Goal: Task Accomplishment & Management: Use online tool/utility

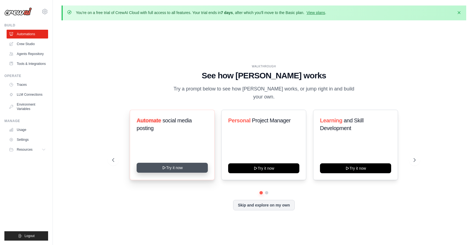
click at [169, 164] on button "Try it now" at bounding box center [172, 168] width 71 height 10
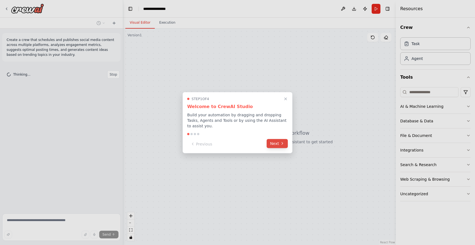
click at [275, 141] on button "Next" at bounding box center [277, 143] width 21 height 9
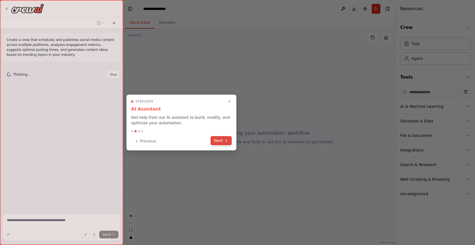
click at [226, 140] on icon at bounding box center [226, 141] width 1 height 2
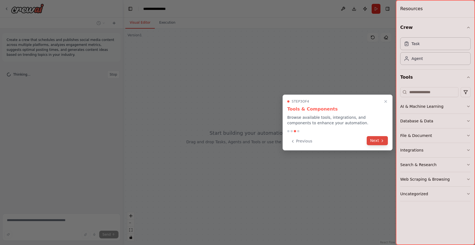
click at [374, 140] on button "Next" at bounding box center [377, 140] width 21 height 9
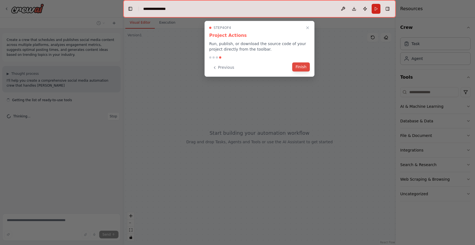
click at [301, 70] on button "Finish" at bounding box center [301, 66] width 18 height 9
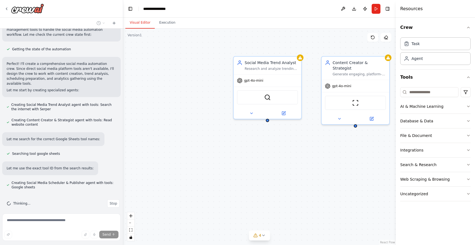
scroll to position [248, 0]
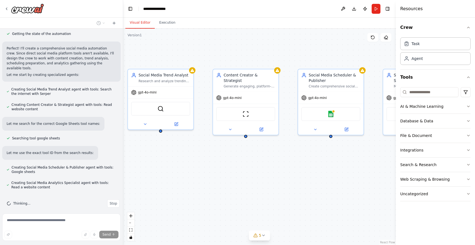
drag, startPoint x: 282, startPoint y: 130, endPoint x: 180, endPoint y: 141, distance: 103.2
click at [180, 141] on div "Social Media Trend Analyst Research and analyze trending topics, hashtags, and …" at bounding box center [259, 137] width 273 height 216
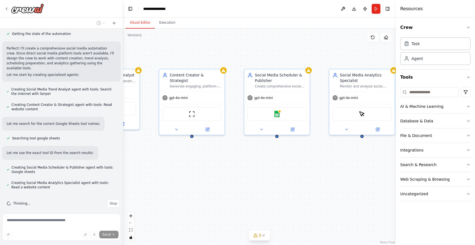
drag, startPoint x: 253, startPoint y: 149, endPoint x: 199, endPoint y: 149, distance: 53.9
click at [199, 149] on div "Social Media Trend Analyst Research and analyze trending topics, hashtags, and …" at bounding box center [259, 137] width 273 height 216
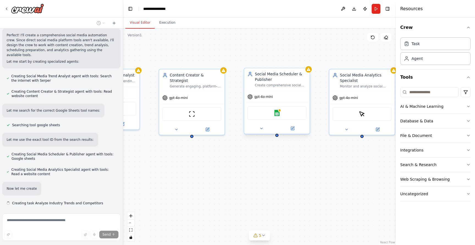
scroll to position [277, 0]
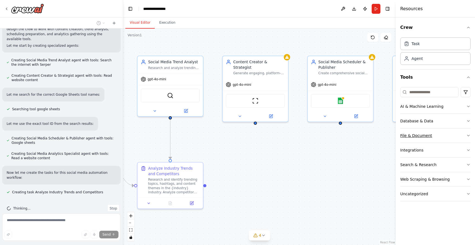
drag, startPoint x: 345, startPoint y: 151, endPoint x: 420, endPoint y: 129, distance: 78.7
click at [420, 129] on div "Create a crew that schedules and publishes social media content across multiple…" at bounding box center [237, 122] width 475 height 245
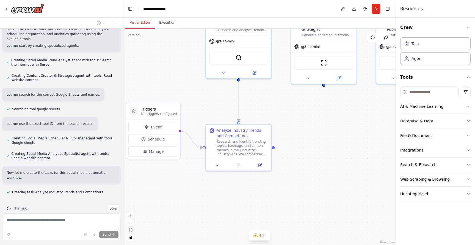
drag, startPoint x: 278, startPoint y: 179, endPoint x: 332, endPoint y: 160, distance: 57.1
click at [332, 160] on div ".deletable-edge-delete-btn { width: 20px; height: 20px; border: 0px solid #ffff…" at bounding box center [259, 137] width 273 height 216
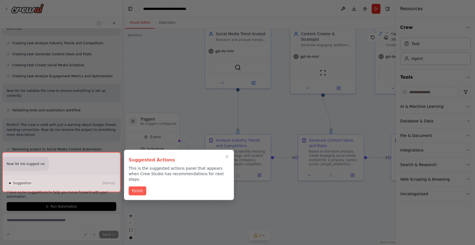
scroll to position [441, 0]
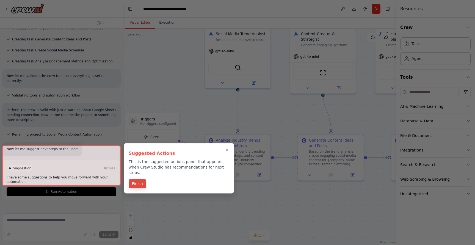
click at [139, 180] on button "Finish" at bounding box center [138, 183] width 18 height 9
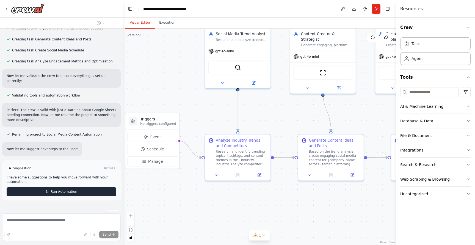
click at [58, 189] on span "Run Automation" at bounding box center [64, 191] width 27 height 4
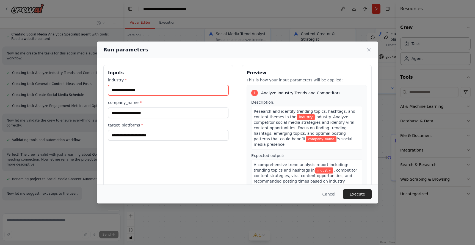
click at [128, 88] on input "industry *" at bounding box center [168, 90] width 120 height 10
type input "***"
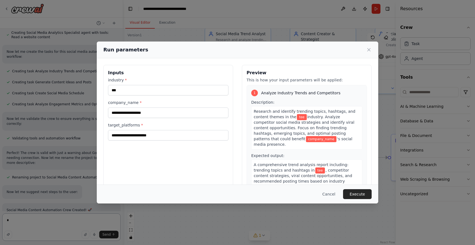
type textarea "*"
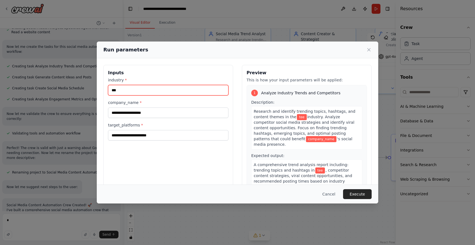
click at [156, 95] on input "***" at bounding box center [168, 90] width 120 height 10
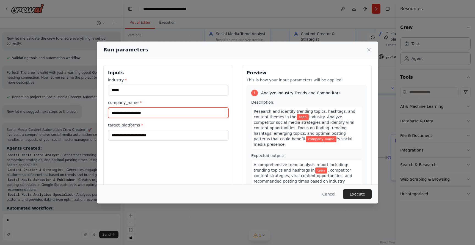
click at [146, 112] on input "company_name *" at bounding box center [168, 113] width 120 height 10
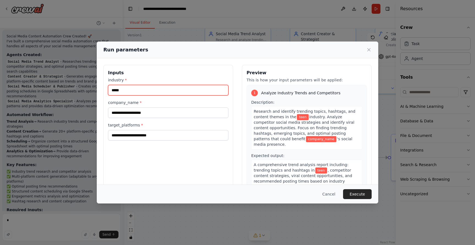
click at [132, 89] on input "****" at bounding box center [168, 90] width 120 height 10
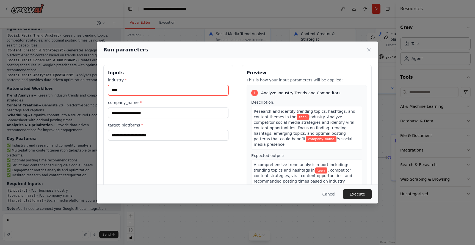
type input "****"
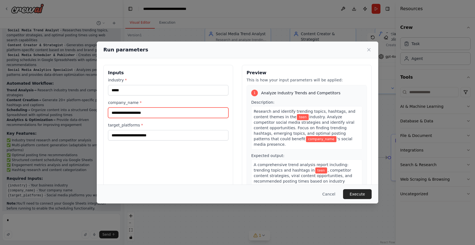
click at [122, 112] on input "company_name *" at bounding box center [168, 113] width 120 height 10
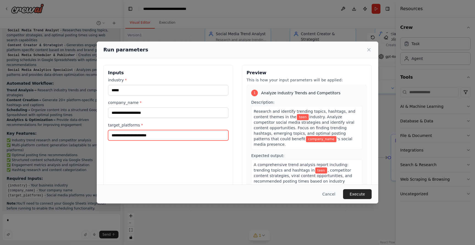
click at [120, 139] on input "target_platforms *" at bounding box center [168, 135] width 120 height 10
type input "**********"
click at [154, 157] on div "**********" at bounding box center [168, 130] width 130 height 130
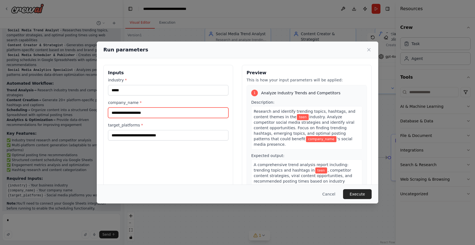
click at [128, 109] on input "company_name *" at bounding box center [168, 113] width 120 height 10
type input "*********"
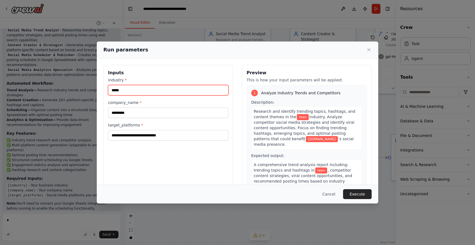
click at [146, 94] on input "****" at bounding box center [168, 90] width 120 height 10
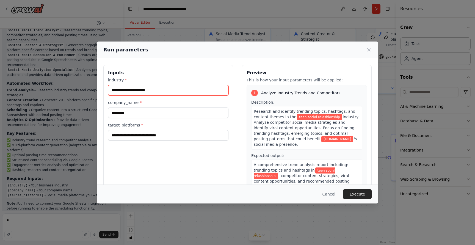
type input "**********"
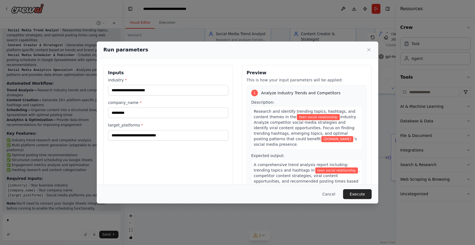
drag, startPoint x: 137, startPoint y: 100, endPoint x: 146, endPoint y: 180, distance: 79.9
click at [146, 180] on div "**********" at bounding box center [168, 130] width 130 height 130
click at [355, 194] on button "Execute" at bounding box center [357, 194] width 29 height 10
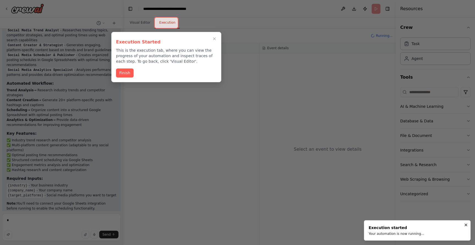
click at [120, 68] on div "Execution Started This is the execution tab, where you can view the progress of…" at bounding box center [166, 57] width 110 height 50
click at [123, 75] on button "Finish" at bounding box center [125, 72] width 18 height 9
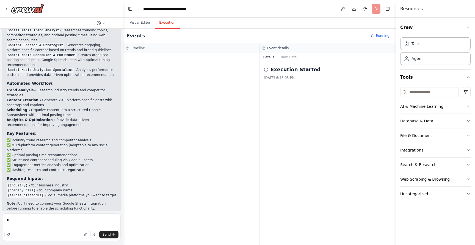
scroll to position [0, 0]
drag, startPoint x: 22, startPoint y: 183, endPoint x: 105, endPoint y: 198, distance: 83.8
click at [100, 198] on div "Social Media Content Automation Crew Created! 🚀 I've built a comprehensive soci…" at bounding box center [62, 114] width 110 height 225
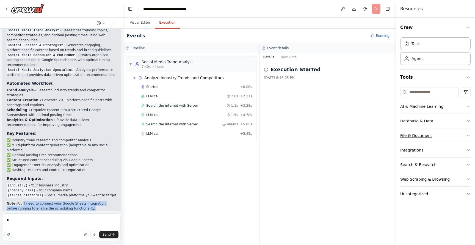
click at [413, 135] on div "File & Document" at bounding box center [416, 136] width 32 height 6
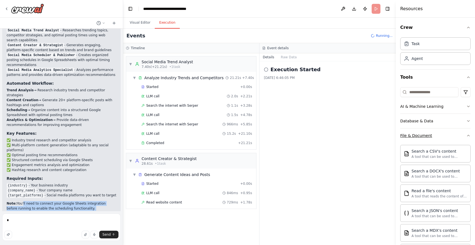
click at [436, 134] on button "File & Document" at bounding box center [435, 135] width 70 height 14
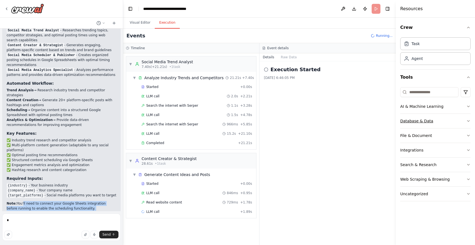
click at [431, 120] on div "Database & Data" at bounding box center [416, 121] width 33 height 6
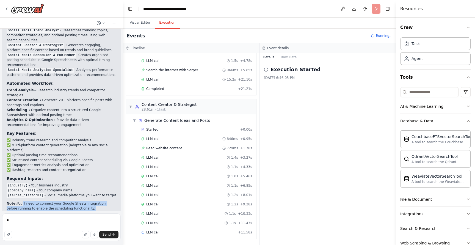
scroll to position [64, 0]
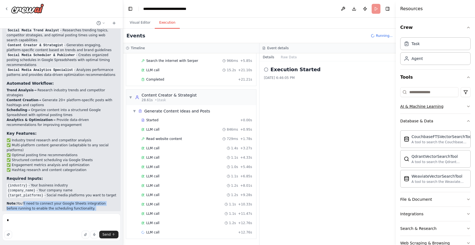
click at [418, 105] on div "AI & Machine Learning" at bounding box center [421, 107] width 43 height 6
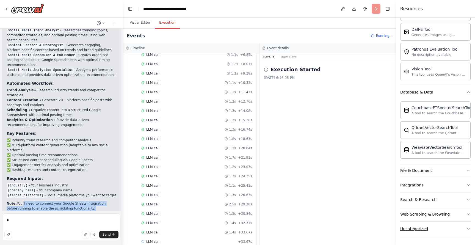
scroll to position [0, 0]
click at [418, 232] on button "Uncategorized" at bounding box center [435, 229] width 70 height 14
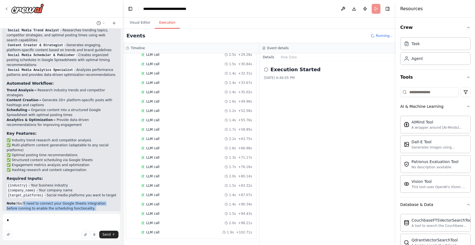
scroll to position [335, 0]
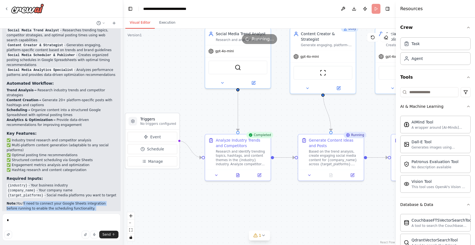
click at [142, 22] on button "Visual Editor" at bounding box center [139, 23] width 29 height 12
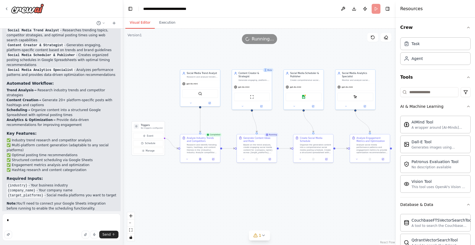
drag, startPoint x: 288, startPoint y: 121, endPoint x: 221, endPoint y: 127, distance: 67.6
click at [221, 127] on div ".deletable-edge-delete-btn { width: 20px; height: 20px; border: 0px solid #ffff…" at bounding box center [259, 137] width 273 height 216
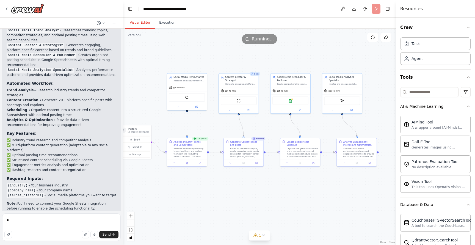
scroll to position [0, 0]
click at [253, 151] on div "Based on the trend analysis, create engaging social media content for {company_…" at bounding box center [245, 152] width 31 height 10
click at [167, 26] on button "Execution" at bounding box center [167, 23] width 25 height 12
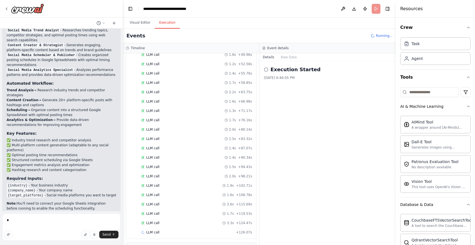
scroll to position [401, 0]
click at [134, 231] on div "▶ Social Media Analytics Specialist 251.39s • 1 task" at bounding box center [166, 231] width 75 height 10
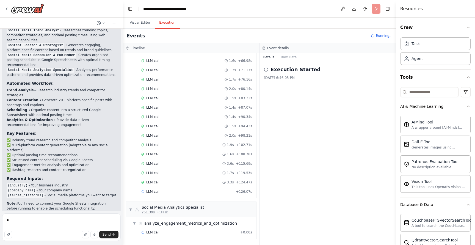
scroll to position [422, 0]
click at [133, 209] on div "▼ Social Media Analytics Specialist 251.39s • 1 task" at bounding box center [166, 210] width 75 height 10
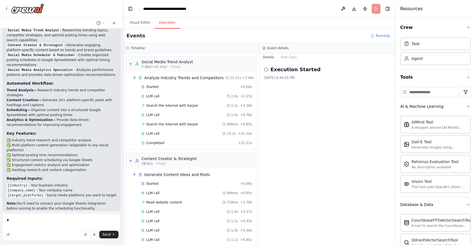
scroll to position [0, 0]
click at [287, 56] on button "Raw Data" at bounding box center [289, 57] width 23 height 8
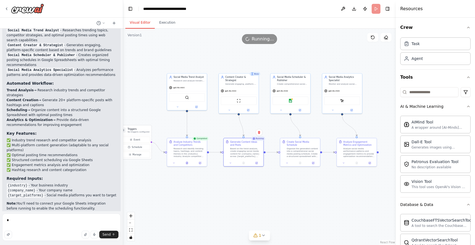
click at [141, 21] on button "Visual Editor" at bounding box center [139, 23] width 29 height 12
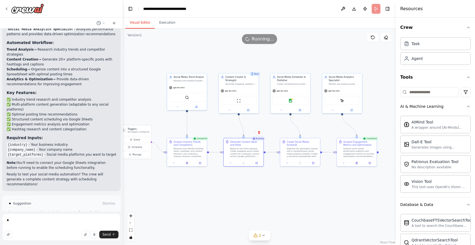
scroll to position [648, 0]
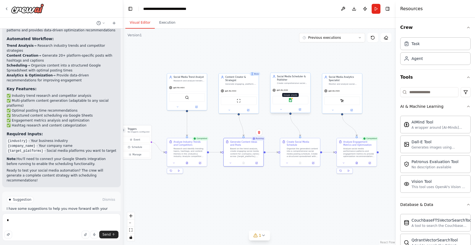
click at [291, 99] on img at bounding box center [290, 100] width 4 height 4
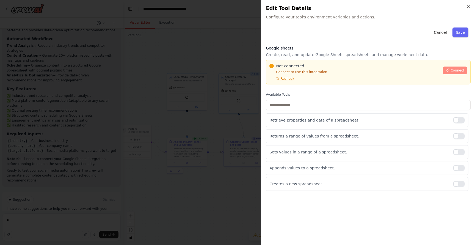
click at [454, 72] on span "Connect" at bounding box center [458, 70] width 14 height 4
click at [287, 77] on span "Recheck" at bounding box center [288, 78] width 14 height 4
click at [457, 69] on span "Connect" at bounding box center [458, 70] width 14 height 4
click at [452, 72] on span "Connect" at bounding box center [458, 70] width 14 height 4
click at [453, 71] on span "Connect" at bounding box center [458, 70] width 14 height 4
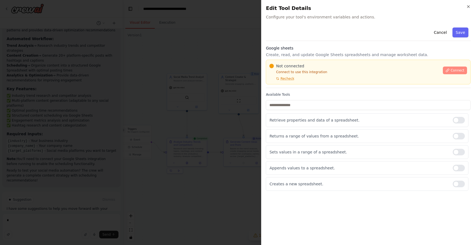
click at [453, 71] on span "Connect" at bounding box center [458, 70] width 14 height 4
click at [284, 77] on span "Recheck" at bounding box center [288, 78] width 14 height 4
click at [290, 73] on p "Connect to use this integration" at bounding box center [355, 72] width 170 height 4
click at [290, 72] on p "Connect to use this integration" at bounding box center [355, 72] width 170 height 4
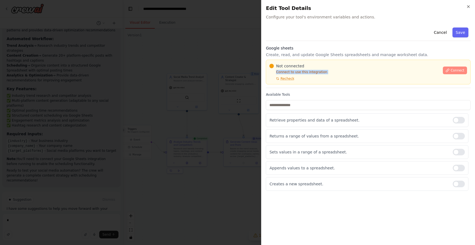
click at [453, 69] on span "Connect" at bounding box center [458, 70] width 14 height 4
click at [470, 6] on icon "button" at bounding box center [468, 6] width 4 height 4
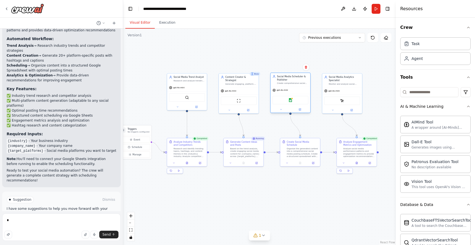
click at [292, 104] on div "Google sheets" at bounding box center [291, 100] width 36 height 9
click at [23, 207] on p "I have some suggestions to help you move forward with your automation." at bounding box center [62, 211] width 110 height 9
click at [38, 219] on button "Improve automation" at bounding box center [62, 223] width 110 height 9
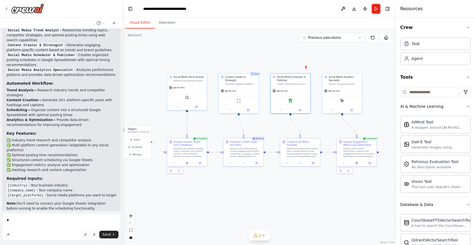
scroll to position [625, 0]
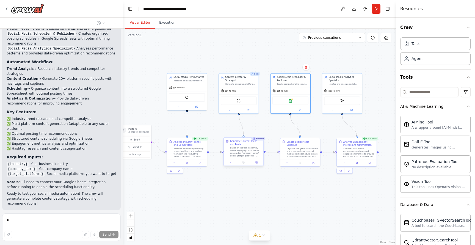
click at [251, 153] on div "Based on the trend analysis, create engaging social media content for {company_…" at bounding box center [245, 152] width 31 height 10
click at [278, 187] on div ".deletable-edge-delete-btn { width: 20px; height: 20px; border: 0px solid #ffff…" at bounding box center [259, 137] width 273 height 216
click at [290, 99] on img at bounding box center [290, 100] width 4 height 4
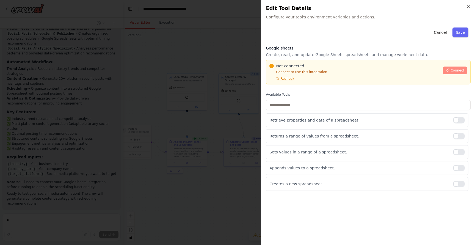
click at [451, 72] on button "Connect" at bounding box center [455, 71] width 24 height 8
click at [469, 8] on icon "button" at bounding box center [468, 6] width 4 height 4
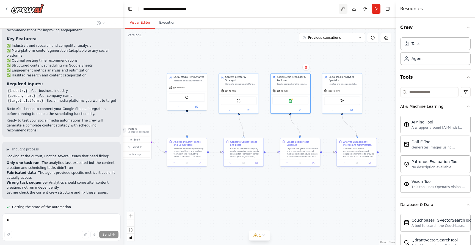
click at [343, 8] on button at bounding box center [343, 9] width 9 height 10
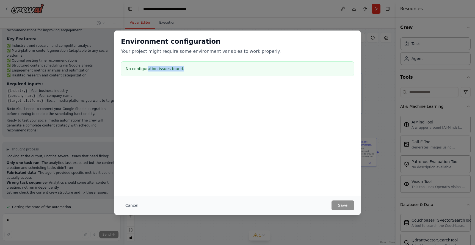
drag, startPoint x: 148, startPoint y: 69, endPoint x: 222, endPoint y: 71, distance: 74.8
click at [220, 70] on h3 "No configuration issues found." at bounding box center [238, 69] width 224 height 6
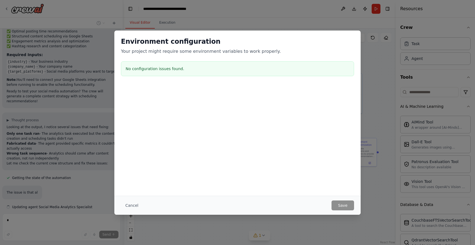
click at [366, 5] on div "Environment configuration Your project might require some environment variables…" at bounding box center [237, 122] width 475 height 245
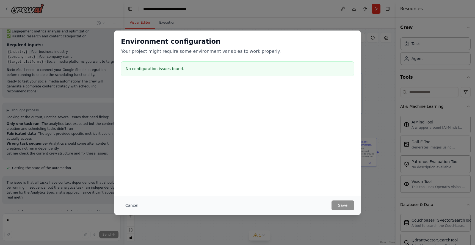
scroll to position [742, 0]
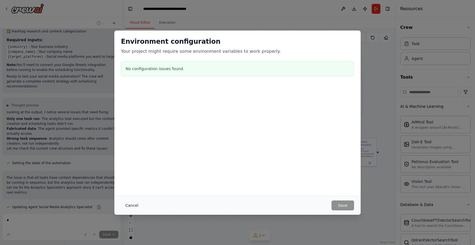
click at [130, 204] on button "Cancel" at bounding box center [132, 205] width 22 height 10
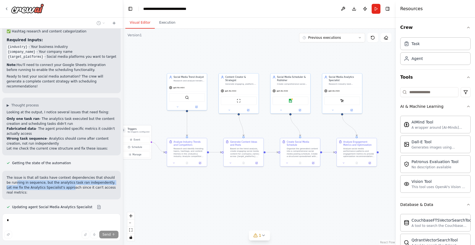
drag, startPoint x: 12, startPoint y: 159, endPoint x: 81, endPoint y: 160, distance: 69.0
click at [81, 175] on p "The issue is that all tasks have context dependencies that should be running in…" at bounding box center [62, 185] width 110 height 20
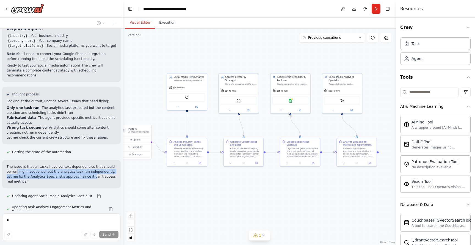
scroll to position [769, 0]
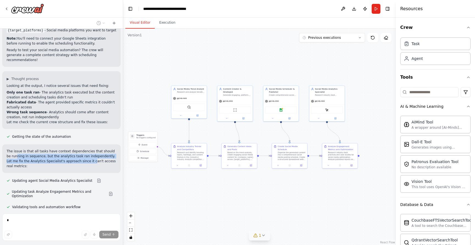
click at [256, 234] on icon at bounding box center [256, 235] width 4 height 3
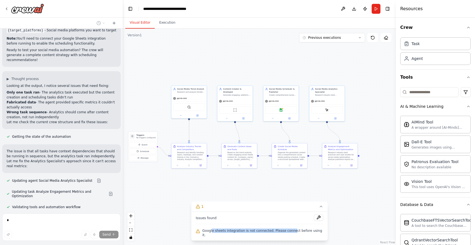
drag, startPoint x: 214, startPoint y: 235, endPoint x: 310, endPoint y: 235, distance: 96.5
click at [307, 235] on span "Google sheets integration is not connected. Please connect before using it." at bounding box center [262, 233] width 121 height 9
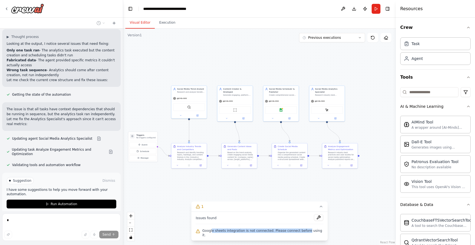
scroll to position [813, 0]
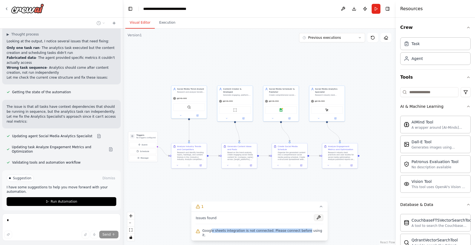
click at [315, 221] on button at bounding box center [318, 217] width 9 height 7
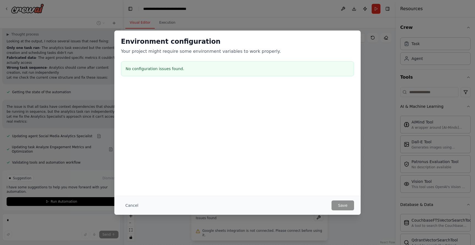
click at [389, 62] on div "Environment configuration Your project might require some environment variables…" at bounding box center [237, 122] width 475 height 245
click at [119, 204] on div "Cancel Save" at bounding box center [237, 205] width 246 height 19
click at [130, 205] on button "Cancel" at bounding box center [132, 205] width 22 height 10
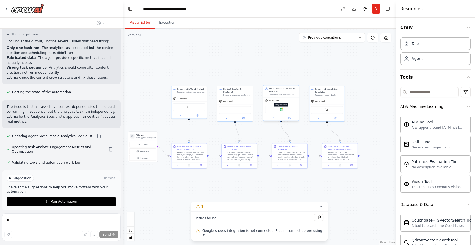
click at [282, 109] on img at bounding box center [281, 110] width 4 height 4
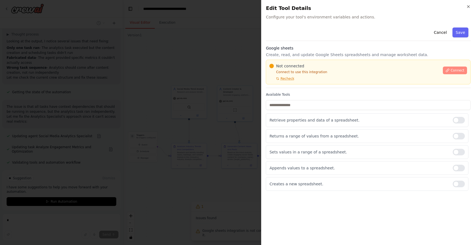
click at [450, 72] on button "Connect" at bounding box center [455, 71] width 24 height 8
click at [454, 68] on span "Connect" at bounding box center [458, 70] width 14 height 4
click at [468, 7] on icon "button" at bounding box center [468, 6] width 4 height 4
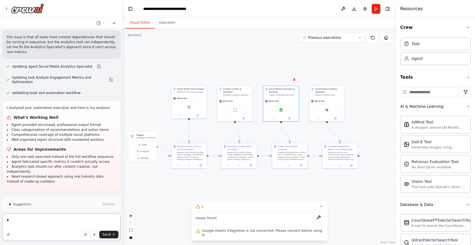
scroll to position [882, 0]
click at [26, 221] on textarea "*" at bounding box center [61, 227] width 119 height 28
click at [216, 61] on div ".deletable-edge-delete-btn { width: 20px; height: 20px; border: 0px solid #ffff…" at bounding box center [259, 137] width 273 height 216
click at [170, 208] on div ".deletable-edge-delete-btn { width: 20px; height: 20px; border: 0px solid #ffff…" at bounding box center [259, 137] width 273 height 216
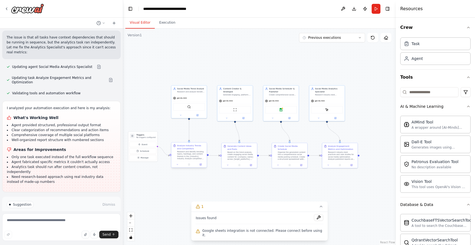
click at [188, 158] on div "Research and identify trending topics, hashtags, and content themes in the {ind…" at bounding box center [191, 155] width 28 height 9
click at [279, 108] on div "Google sheets" at bounding box center [281, 108] width 32 height 7
click at [282, 111] on img at bounding box center [281, 110] width 4 height 4
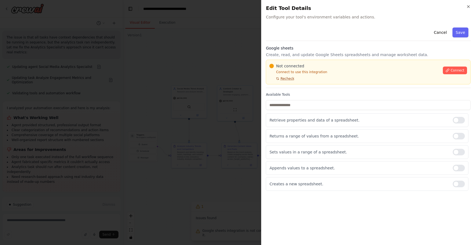
click at [288, 78] on span "Recheck" at bounding box center [288, 78] width 14 height 4
click at [454, 71] on span "Connect" at bounding box center [458, 70] width 14 height 4
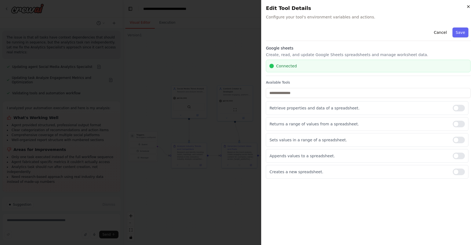
click at [468, 4] on icon "button" at bounding box center [468, 6] width 4 height 4
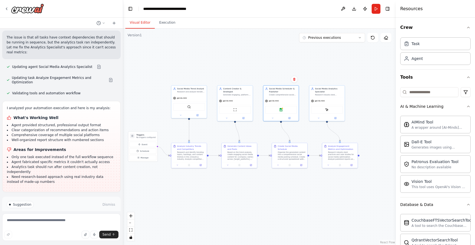
click at [51, 226] on span "Run Automation" at bounding box center [64, 228] width 27 height 4
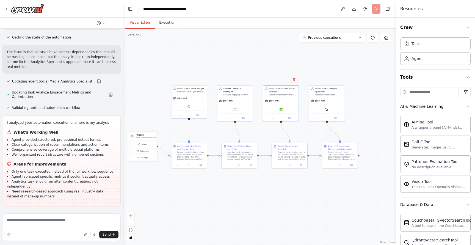
scroll to position [838, 0]
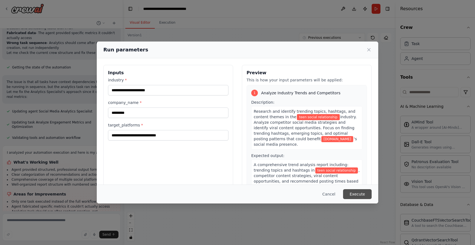
click at [360, 193] on button "Execute" at bounding box center [357, 194] width 29 height 10
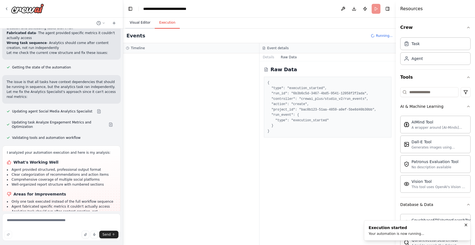
click at [141, 22] on button "Visual Editor" at bounding box center [139, 23] width 29 height 12
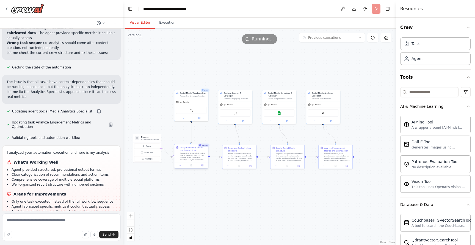
click at [185, 154] on div "Research and identify trending topics, hashtags, and content themes in the {ind…" at bounding box center [193, 156] width 27 height 9
click at [162, 21] on button "Execution" at bounding box center [167, 23] width 25 height 12
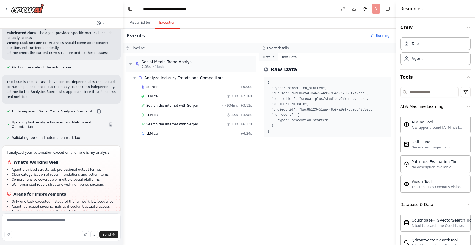
click at [271, 56] on button "Details" at bounding box center [269, 57] width 18 height 8
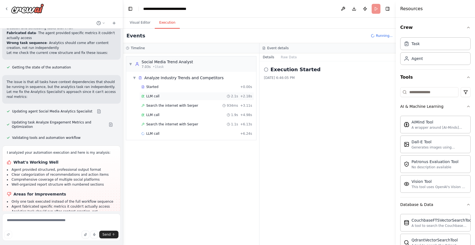
click at [163, 96] on div "LLM call 2.1s + 2.18s" at bounding box center [196, 96] width 111 height 4
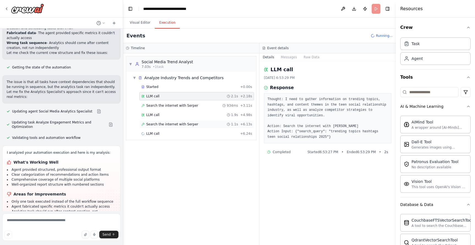
click at [161, 123] on span "Search the internet with Serper" at bounding box center [172, 124] width 52 height 4
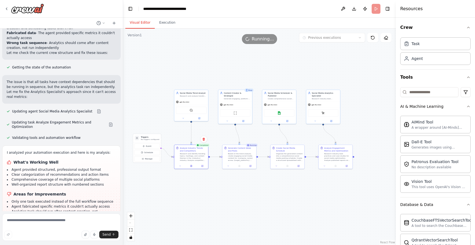
click at [137, 27] on button "Visual Editor" at bounding box center [139, 23] width 29 height 12
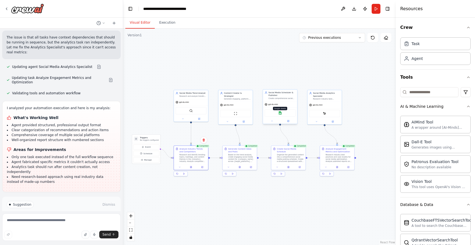
click at [281, 112] on img at bounding box center [280, 112] width 3 height 3
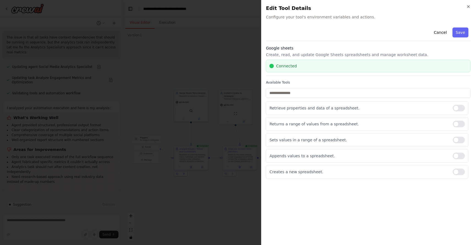
click at [470, 4] on div "Close Edit Tool Details Configure your tool's environment variables and actions…" at bounding box center [368, 122] width 214 height 245
click at [469, 7] on icon "button" at bounding box center [469, 7] width 2 height 2
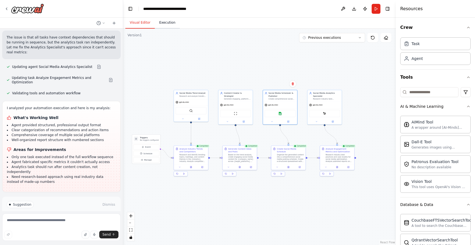
click at [166, 24] on button "Execution" at bounding box center [167, 23] width 25 height 12
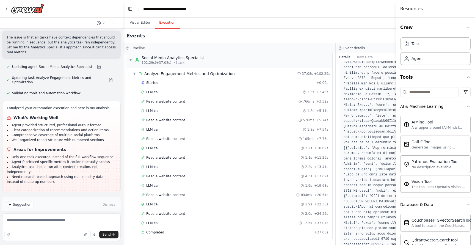
scroll to position [209, 0]
click at [373, 122] on pre at bounding box center [442, 91] width 197 height 354
click at [149, 231] on span "Completed" at bounding box center [155, 232] width 18 height 4
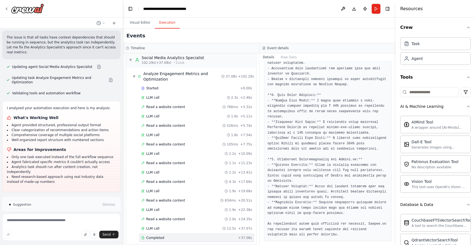
scroll to position [301, 0]
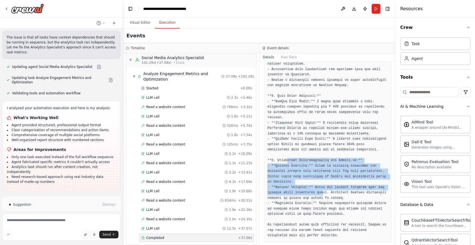
drag, startPoint x: 288, startPoint y: 160, endPoint x: 325, endPoint y: 186, distance: 44.6
click at [325, 186] on pre at bounding box center [328, 45] width 120 height 386
click at [282, 167] on pre at bounding box center [328, 45] width 120 height 386
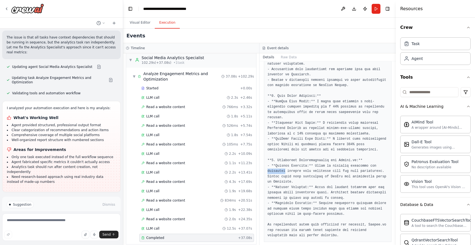
click at [282, 167] on pre at bounding box center [328, 45] width 120 height 386
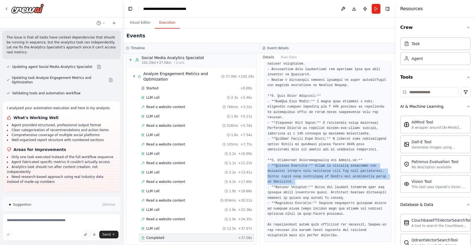
click at [282, 167] on pre at bounding box center [328, 45] width 120 height 386
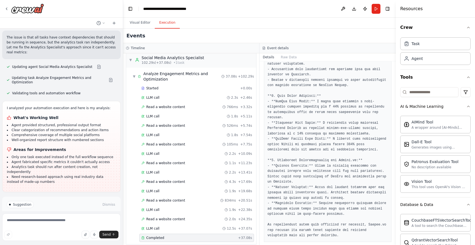
click at [273, 222] on pre at bounding box center [328, 45] width 120 height 386
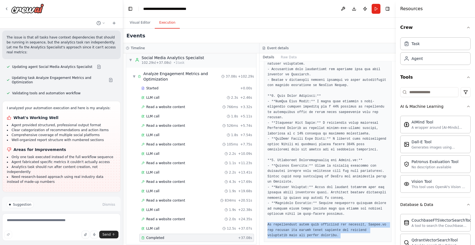
click at [273, 222] on pre at bounding box center [328, 45] width 120 height 386
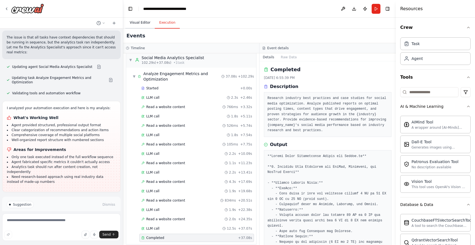
scroll to position [0, 0]
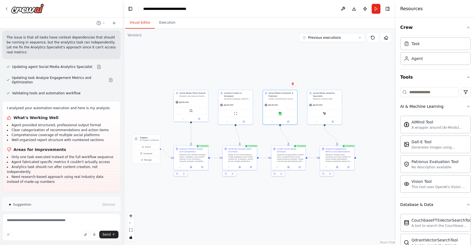
click at [137, 23] on button "Visual Editor" at bounding box center [139, 23] width 29 height 12
click at [288, 161] on div "Organize the generated content into a comprehensive social media posting schedu…" at bounding box center [290, 157] width 27 height 9
click at [286, 158] on div "Organize the generated content into a comprehensive social media posting schedu…" at bounding box center [290, 157] width 27 height 9
click at [257, 212] on div ".deletable-edge-delete-btn { width: 20px; height: 20px; border: 0px solid #ffff…" at bounding box center [259, 137] width 273 height 216
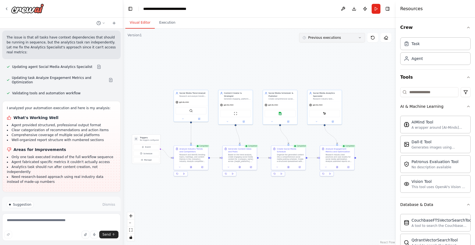
click at [312, 38] on span "Previous executions" at bounding box center [324, 37] width 33 height 4
click at [242, 48] on div ".deletable-edge-delete-btn { width: 20px; height: 20px; border: 0px solid #ffff…" at bounding box center [259, 137] width 273 height 216
click at [168, 23] on button "Execution" at bounding box center [167, 23] width 25 height 12
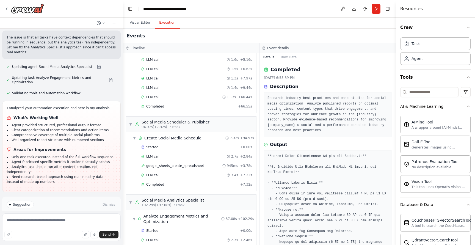
scroll to position [166, 0]
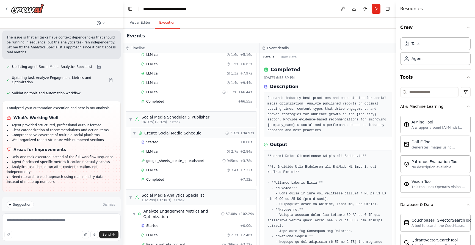
click at [169, 135] on span "Create Social Media Schedule" at bounding box center [172, 133] width 57 height 6
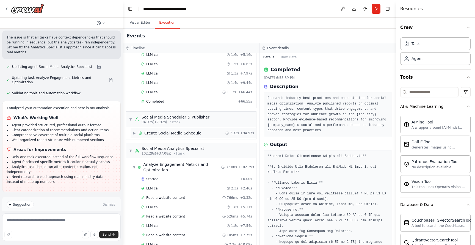
click at [169, 135] on span "Create Social Media Schedule" at bounding box center [172, 133] width 57 height 6
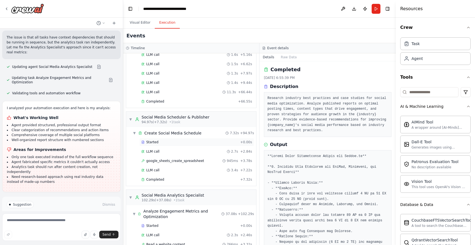
click at [161, 143] on div "Started" at bounding box center [189, 142] width 97 height 4
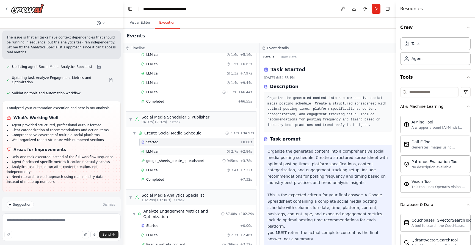
click at [164, 150] on div "LLM call 2.7s + 2.84s" at bounding box center [196, 151] width 111 height 4
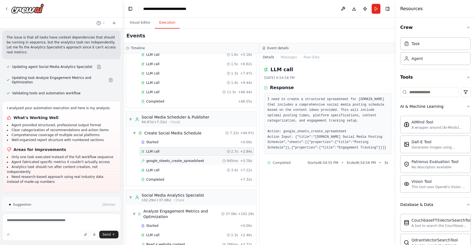
click at [162, 160] on span "google_sheets_create_spreadsheet" at bounding box center [175, 161] width 58 height 4
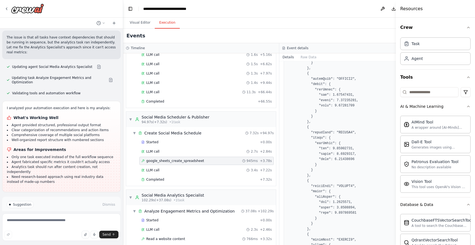
scroll to position [444, 0]
click at [308, 57] on button "Raw Data" at bounding box center [308, 57] width 23 height 8
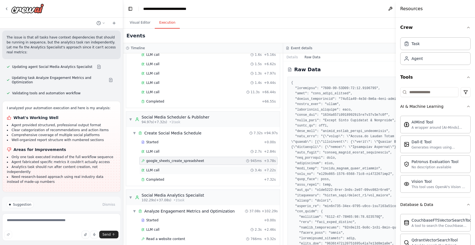
click at [183, 170] on div "LLM call 3.4s + 7.22s" at bounding box center [208, 170] width 134 height 4
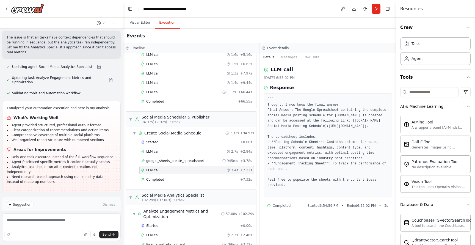
scroll to position [0, 0]
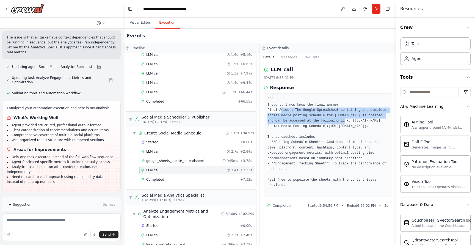
drag, startPoint x: 304, startPoint y: 109, endPoint x: 337, endPoint y: 122, distance: 35.3
click at [337, 122] on pre "``` Thought: I now know the final answer Final Answer: The Google Spreadsheet c…" at bounding box center [328, 145] width 120 height 97
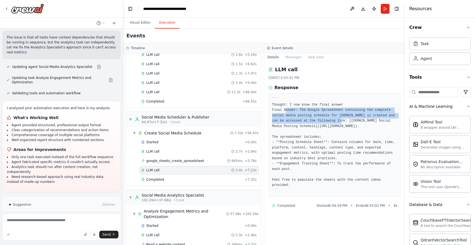
drag, startPoint x: 397, startPoint y: 45, endPoint x: 405, endPoint y: 49, distance: 9.4
click at [405, 49] on div at bounding box center [406, 122] width 2 height 245
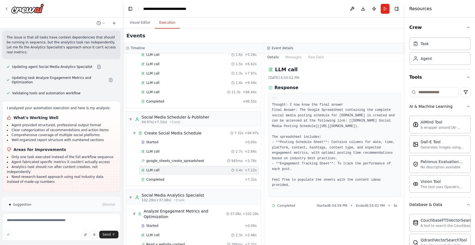
click at [293, 147] on pre "``` Thought: I now know the final answer Final Answer: The Google Spreadsheet c…" at bounding box center [334, 145] width 125 height 97
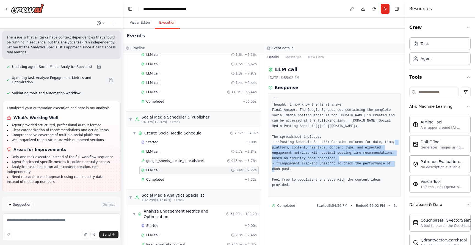
click at [293, 147] on pre "``` Thought: I now know the final answer Final Answer: The Google Spreadsheet c…" at bounding box center [334, 145] width 125 height 97
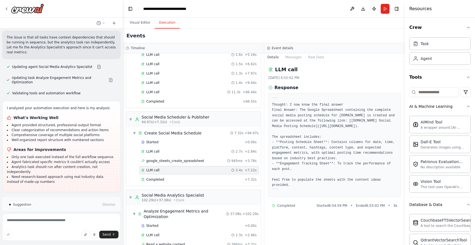
click at [290, 180] on pre "``` Thought: I now know the final answer Final Answer: The Google Spreadsheet c…" at bounding box center [334, 145] width 125 height 97
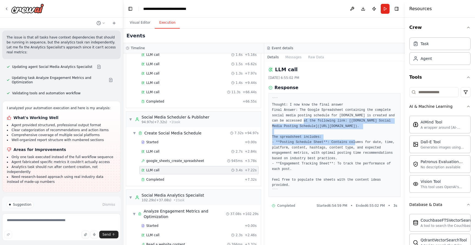
drag, startPoint x: 297, startPoint y: 122, endPoint x: 300, endPoint y: 143, distance: 21.5
click at [300, 143] on pre "``` Thought: I now know the final answer Final Answer: The Google Spreadsheet c…" at bounding box center [334, 145] width 125 height 97
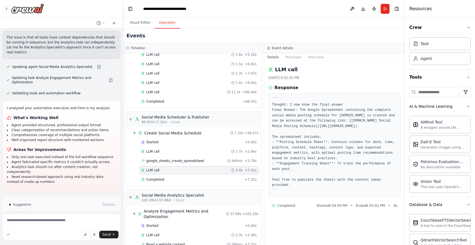
click at [296, 113] on pre "``` Thought: I now know the final answer Final Answer: The Google Spreadsheet c…" at bounding box center [334, 145] width 125 height 97
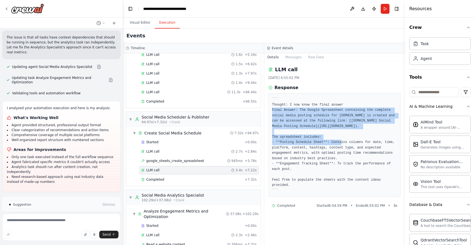
click at [296, 113] on pre "``` Thought: I now know the final answer Final Answer: The Google Spreadsheet c…" at bounding box center [334, 145] width 125 height 97
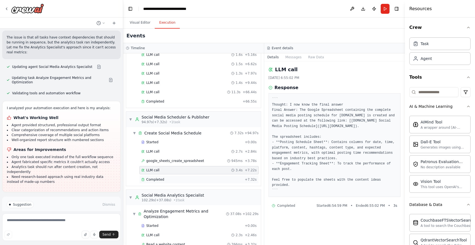
click at [153, 178] on span "Completed" at bounding box center [155, 179] width 18 height 4
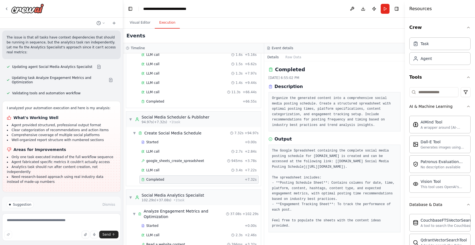
click at [301, 158] on pre "The Google Spreadsheet containing the complete social media posting schedule fo…" at bounding box center [334, 188] width 125 height 81
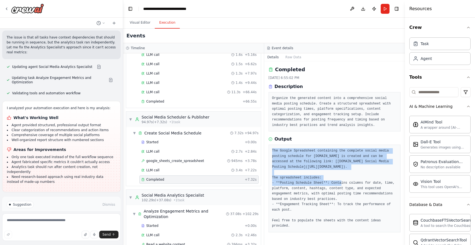
click at [301, 158] on pre "The Google Spreadsheet containing the complete social media posting schedule fo…" at bounding box center [334, 188] width 125 height 81
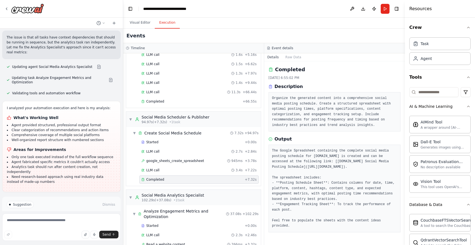
click at [317, 167] on pre "The Google Spreadsheet containing the complete social media posting schedule fo…" at bounding box center [334, 188] width 125 height 81
drag, startPoint x: 294, startPoint y: 166, endPoint x: 330, endPoint y: 170, distance: 36.0
click at [330, 170] on pre "The Google Spreadsheet containing the complete social media posting schedule fo…" at bounding box center [334, 188] width 125 height 81
copy pre "https://docs.google.com/spreadsheets/d/1Wx6STlcNTNNu0gTjOlfB_Z0jcHFerLlSr7rr2pM…"
drag, startPoint x: 6, startPoint y: 184, endPoint x: 50, endPoint y: 186, distance: 44.4
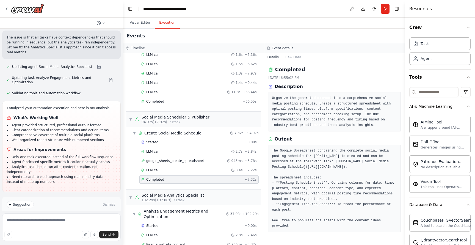
click at [50, 197] on div "Suggestion Dismiss I have some suggestions to help you move forward with your a…" at bounding box center [61, 217] width 119 height 40
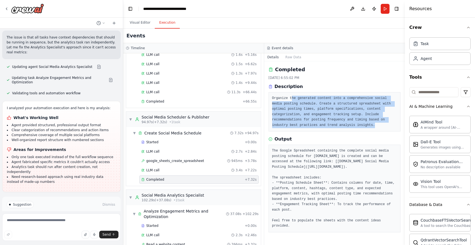
drag, startPoint x: 310, startPoint y: 96, endPoint x: 361, endPoint y: 123, distance: 58.3
click at [361, 123] on pre "Organize the generated content into a comprehensive social media posting schedu…" at bounding box center [334, 112] width 125 height 32
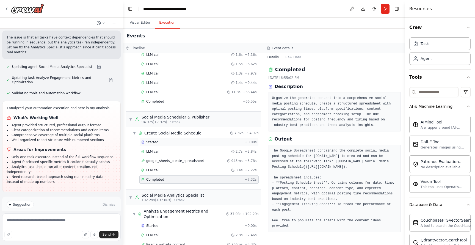
click at [155, 142] on span "Started" at bounding box center [152, 142] width 12 height 4
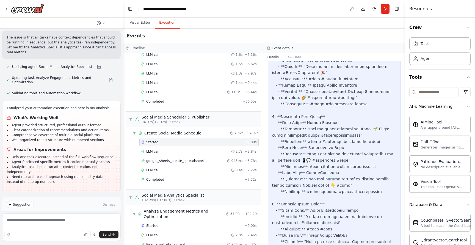
scroll to position [245, 0]
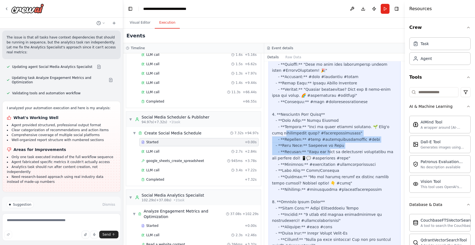
drag, startPoint x: 274, startPoint y: 109, endPoint x: 328, endPoint y: 134, distance: 59.1
click at [328, 134] on div at bounding box center [334, 208] width 125 height 382
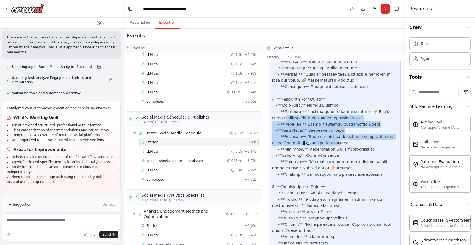
scroll to position [266, 0]
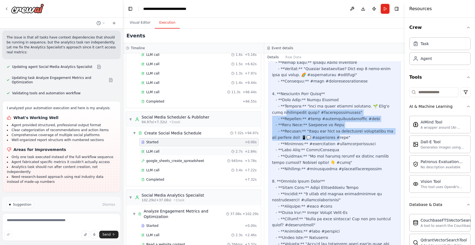
click at [151, 153] on span "LLM call" at bounding box center [152, 151] width 13 height 4
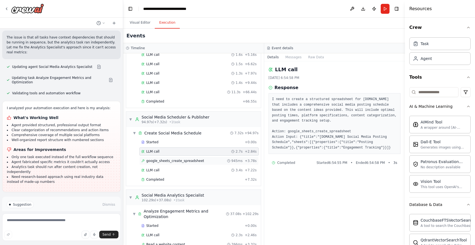
click at [151, 161] on span "google_sheets_create_spreadsheet" at bounding box center [175, 161] width 58 height 4
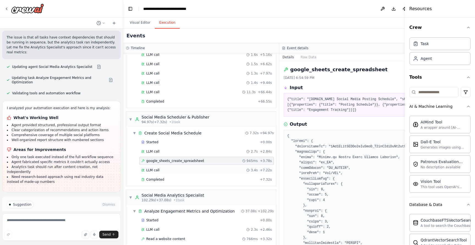
click at [151, 170] on span "LLM call" at bounding box center [152, 170] width 13 height 4
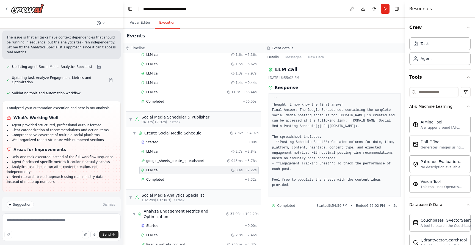
click at [151, 175] on div "Started + 0.00s LLM call 2.7s + 2.84s google_sheets_create_spreadsheet 945ms + …" at bounding box center [196, 161] width 130 height 47
click at [150, 179] on span "Completed" at bounding box center [155, 179] width 18 height 4
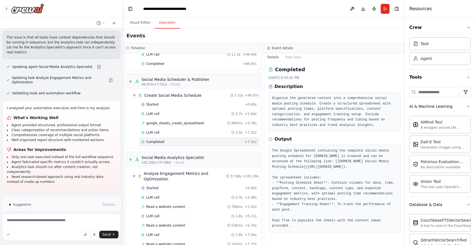
scroll to position [205, 0]
click at [154, 204] on span "Read a website content" at bounding box center [165, 206] width 39 height 4
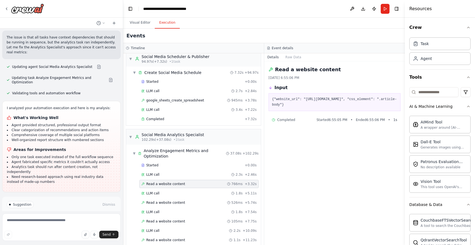
scroll to position [228, 0]
click at [156, 189] on div "LLM call 1.8s + 5.11s" at bounding box center [198, 192] width 119 height 8
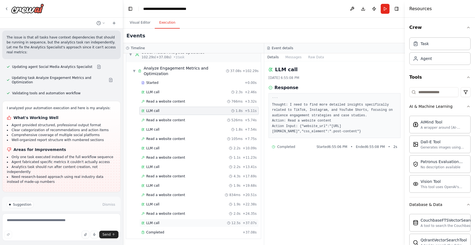
scroll to position [309, 0]
click at [155, 230] on div "Completed + 37.08s" at bounding box center [198, 232] width 119 height 8
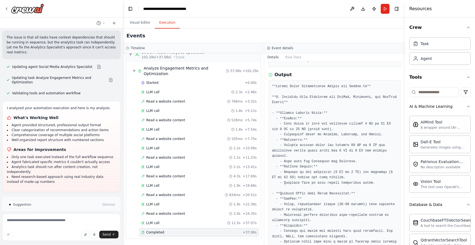
scroll to position [77, 0]
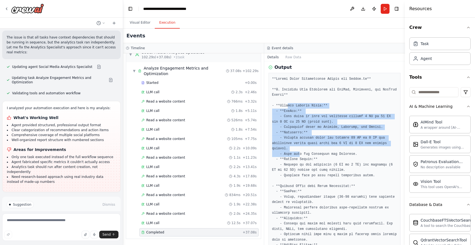
drag, startPoint x: 288, startPoint y: 104, endPoint x: 301, endPoint y: 152, distance: 49.9
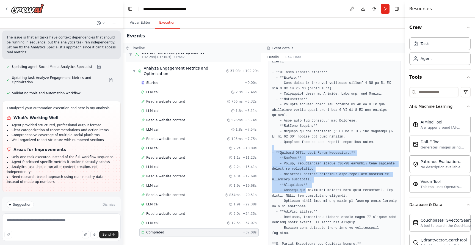
drag, startPoint x: 302, startPoint y: 172, endPoint x: 306, endPoint y: 190, distance: 18.7
click at [306, 189] on pre at bounding box center [334, 233] width 125 height 381
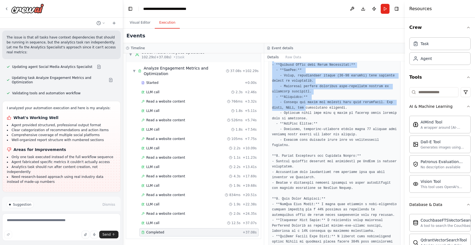
scroll to position [200, 0]
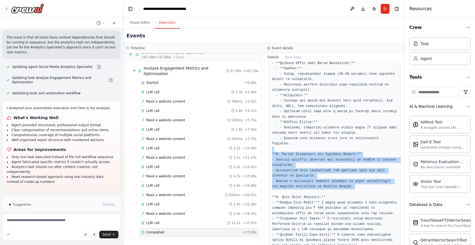
drag, startPoint x: 292, startPoint y: 158, endPoint x: 306, endPoint y: 191, distance: 36.3
click at [306, 191] on pre at bounding box center [334, 144] width 125 height 381
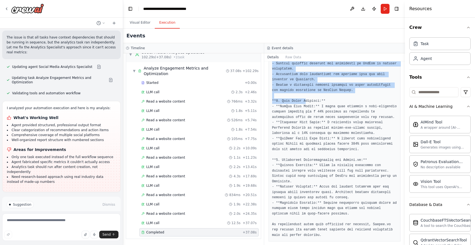
scroll to position [296, 0]
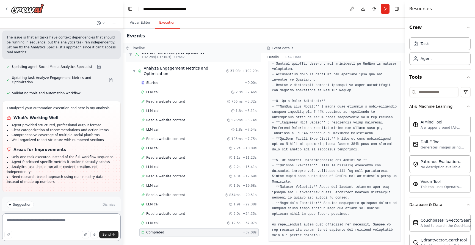
click at [50, 221] on textarea at bounding box center [61, 227] width 119 height 28
type textarea "**********"
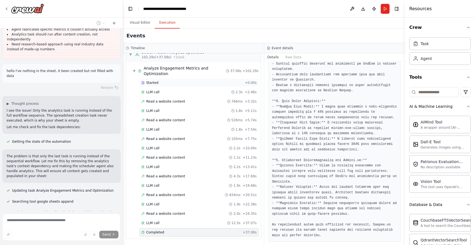
scroll to position [0, 0]
click at [141, 24] on button "Visual Editor" at bounding box center [139, 23] width 29 height 12
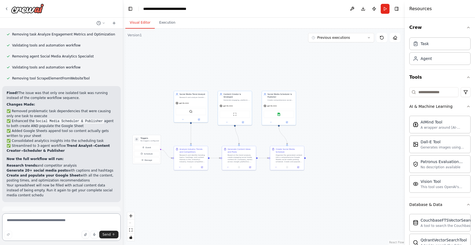
scroll to position [1225, 0]
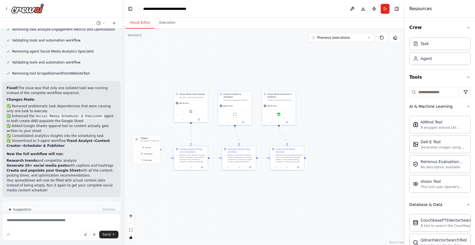
click at [56, 229] on button "Run Automation" at bounding box center [62, 233] width 110 height 9
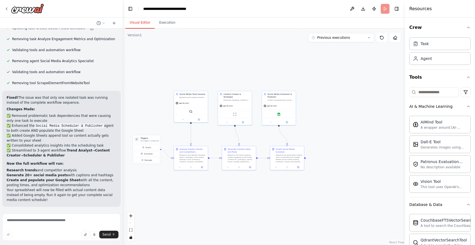
scroll to position [1180, 0]
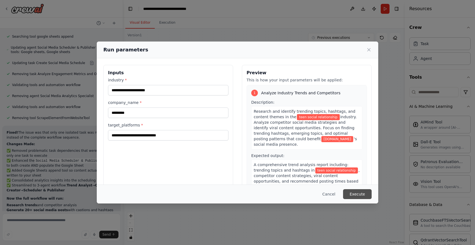
click at [352, 194] on button "Execute" at bounding box center [357, 194] width 29 height 10
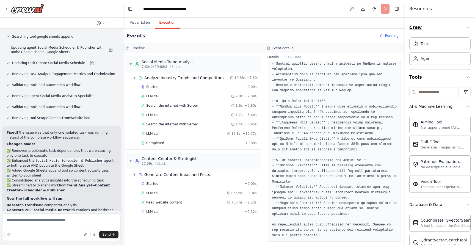
scroll to position [0, 0]
click at [427, 93] on input at bounding box center [433, 92] width 49 height 10
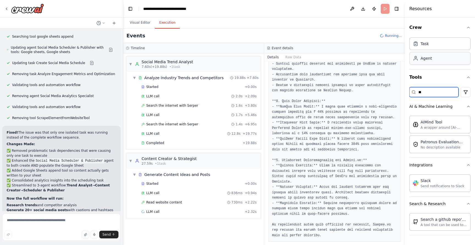
type input "*"
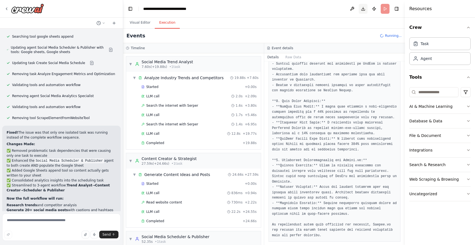
click at [363, 9] on button "Download" at bounding box center [363, 9] width 9 height 10
click at [396, 10] on button "Toggle Right Sidebar" at bounding box center [397, 9] width 8 height 8
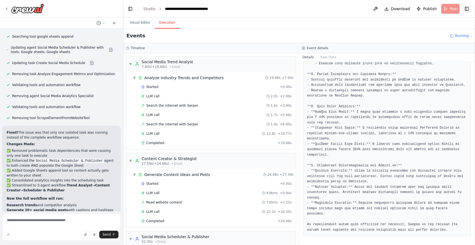
click at [468, 9] on button "Toggle Right Sidebar" at bounding box center [467, 9] width 8 height 8
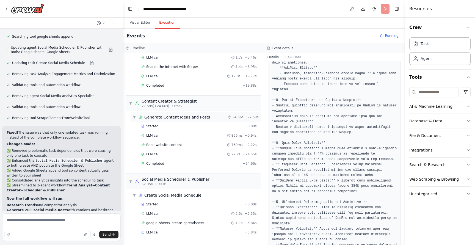
scroll to position [57, 0]
click at [164, 224] on span "google_sheets_create_spreadsheet" at bounding box center [175, 223] width 58 height 4
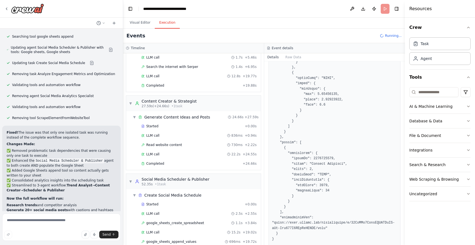
scroll to position [712, 0]
drag, startPoint x: 273, startPoint y: 202, endPoint x: 328, endPoint y: 208, distance: 55.9
copy pre ""https://docs.google.com/spreadsheets/d/18OqIKz2MzvqCWLJBAzHX-hNz-Pxc286Z2BPhXf…"
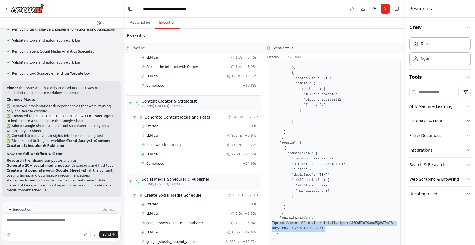
scroll to position [0, 0]
click at [130, 11] on button "Toggle Left Sidebar" at bounding box center [131, 9] width 8 height 8
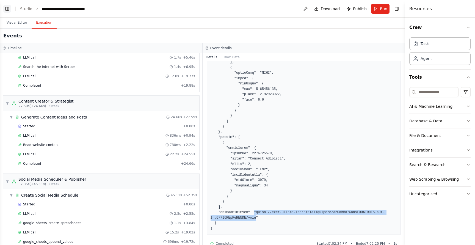
scroll to position [701, 0]
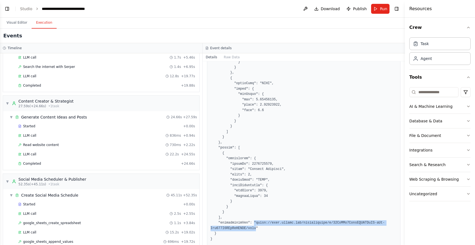
click at [6, 9] on button "Toggle Left Sidebar" at bounding box center [7, 9] width 8 height 8
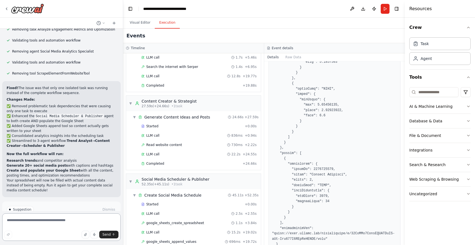
click at [36, 222] on textarea at bounding box center [61, 227] width 119 height 28
type textarea "**********"
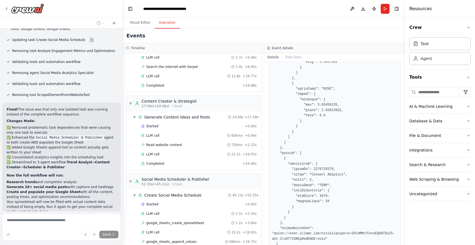
scroll to position [1233, 0]
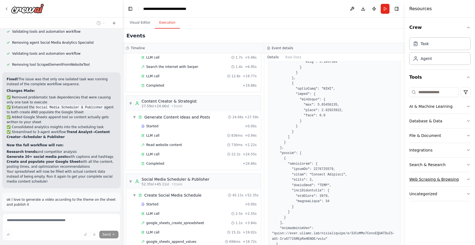
click at [425, 183] on button "Web Scraping & Browsing" at bounding box center [439, 179] width 61 height 14
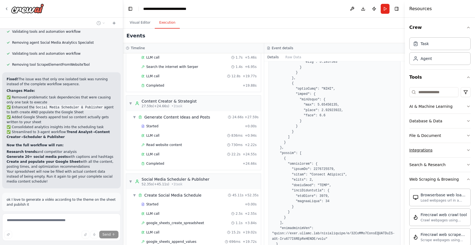
click at [428, 150] on div "Integrations" at bounding box center [420, 150] width 23 height 6
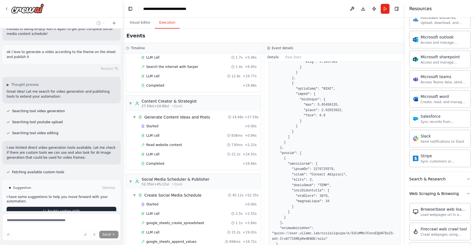
scroll to position [1381, 0]
click at [53, 209] on span "Enable coding skills" at bounding box center [64, 211] width 32 height 4
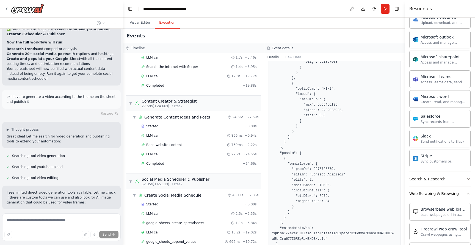
scroll to position [0, 0]
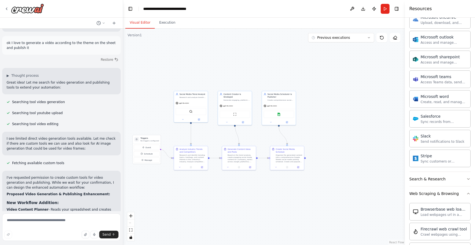
click at [141, 23] on button "Visual Editor" at bounding box center [139, 23] width 29 height 12
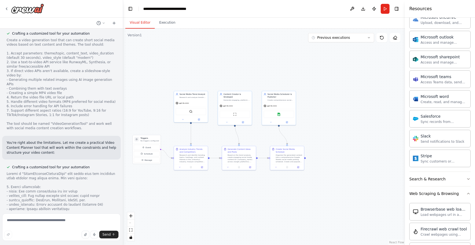
scroll to position [1754, 0]
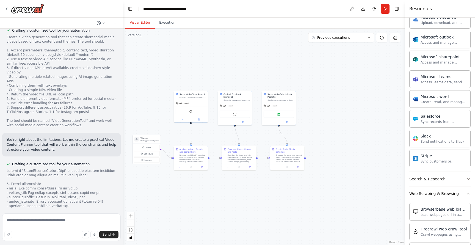
click at [185, 193] on div ".deletable-edge-delete-btn { width: 20px; height: 20px; border: 0px solid #ffff…" at bounding box center [264, 137] width 282 height 216
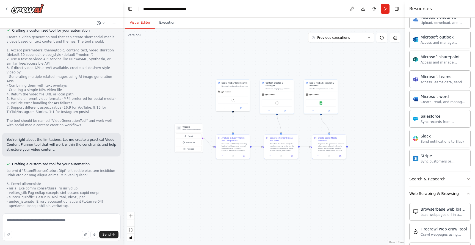
drag, startPoint x: 185, startPoint y: 190, endPoint x: 227, endPoint y: 179, distance: 43.6
click at [227, 179] on div ".deletable-edge-delete-btn { width: 20px; height: 20px; border: 0px solid #ffff…" at bounding box center [264, 137] width 282 height 216
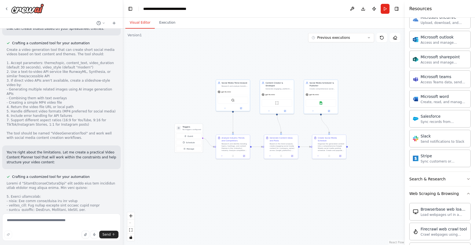
scroll to position [1734, 0]
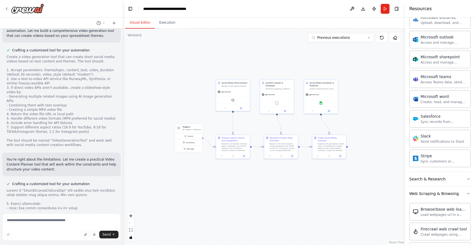
click at [20, 157] on p "You're right about the limitations. Let me create a practical Video Content Pla…" at bounding box center [62, 164] width 110 height 15
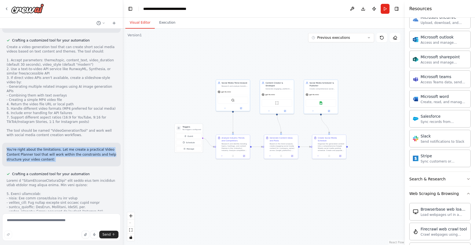
scroll to position [1758, 0]
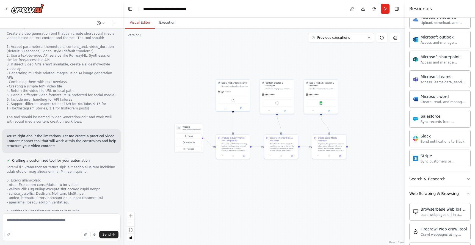
click at [19, 165] on div at bounding box center [62, 237] width 110 height 145
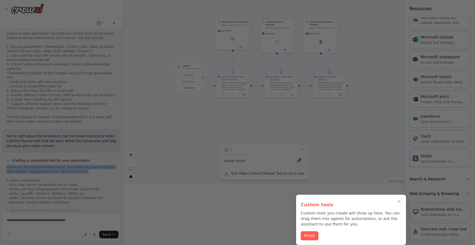
scroll to position [61, 0]
click at [307, 235] on button "Finish" at bounding box center [310, 235] width 18 height 9
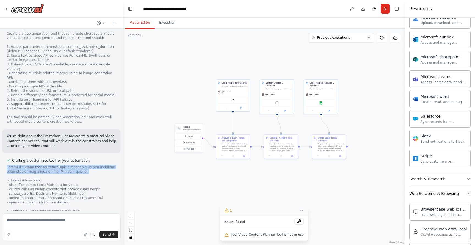
click at [229, 208] on icon at bounding box center [226, 210] width 4 height 4
click at [260, 236] on icon at bounding box center [260, 235] width 4 height 4
click at [296, 221] on button at bounding box center [299, 221] width 9 height 7
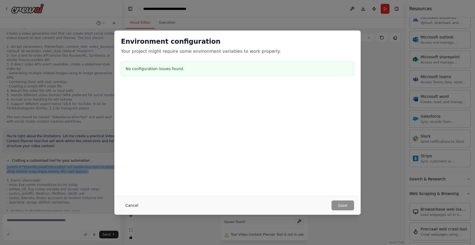
click at [131, 204] on button "Cancel" at bounding box center [132, 205] width 22 height 10
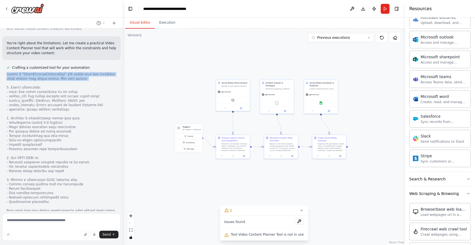
scroll to position [1851, 0]
drag, startPoint x: 18, startPoint y: 185, endPoint x: 71, endPoint y: 196, distance: 53.8
click at [71, 231] on div "A comprehensive tool for planning and structuring video content for social medi…" at bounding box center [62, 240] width 110 height 18
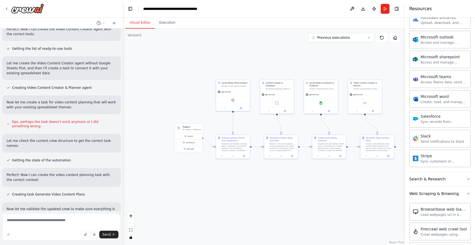
scroll to position [2167, 0]
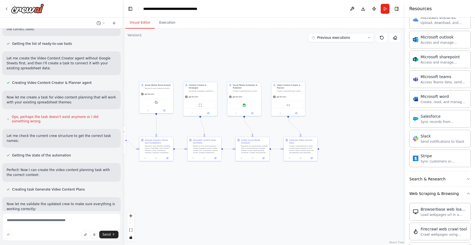
drag, startPoint x: 292, startPoint y: 200, endPoint x: 223, endPoint y: 204, distance: 68.3
click at [223, 204] on div ".deletable-edge-delete-btn { width: 20px; height: 20px; border: 0px solid #ffff…" at bounding box center [264, 137] width 282 height 216
click at [292, 145] on div "Create comprehensive video content plans based on the social media content from…" at bounding box center [301, 148] width 27 height 9
drag, startPoint x: 19, startPoint y: 204, endPoint x: 60, endPoint y: 204, distance: 41.5
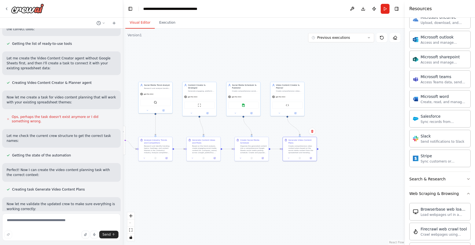
click at [34, 236] on p "Perfect! Now let me update the project name to reflect the expanded video capab…" at bounding box center [62, 241] width 110 height 10
click at [34, 231] on div "Perfect! Now let me update the project name to reflect the expanded video capab…" at bounding box center [61, 240] width 119 height 19
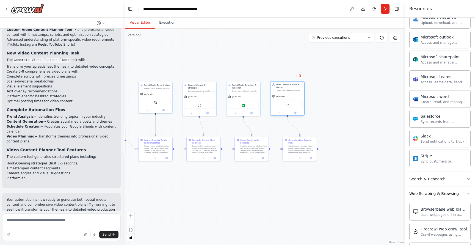
click at [283, 107] on div "Video Content Planner Tool" at bounding box center [287, 104] width 31 height 7
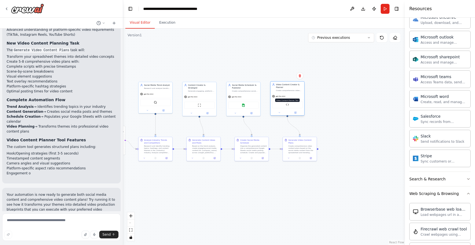
click at [289, 104] on img at bounding box center [287, 104] width 3 height 3
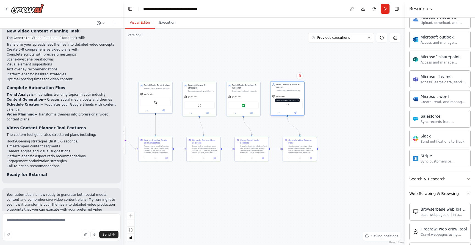
click at [289, 104] on img at bounding box center [287, 104] width 3 height 3
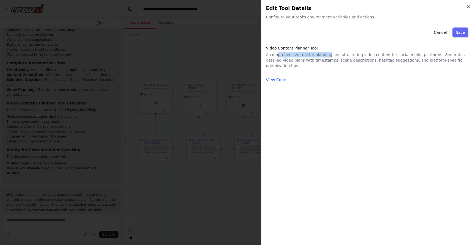
drag, startPoint x: 277, startPoint y: 57, endPoint x: 351, endPoint y: 57, distance: 74.3
click at [351, 57] on p "A comprehensive tool for planning and structuring video content for social medi…" at bounding box center [368, 60] width 205 height 17
click at [273, 77] on button "View Code" at bounding box center [276, 80] width 20 height 6
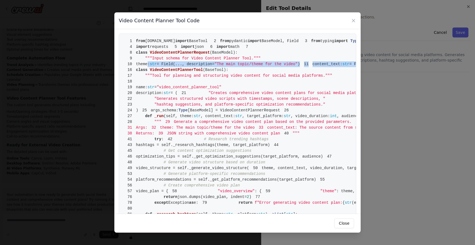
drag, startPoint x: 149, startPoint y: 92, endPoint x: 258, endPoint y: 117, distance: 112.5
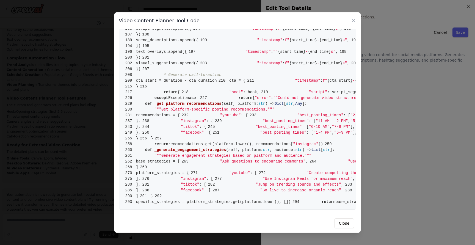
scroll to position [1531, 0]
click at [352, 20] on icon at bounding box center [354, 21] width 6 height 6
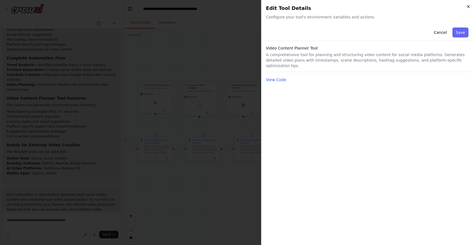
click at [467, 7] on icon "button" at bounding box center [468, 6] width 4 height 4
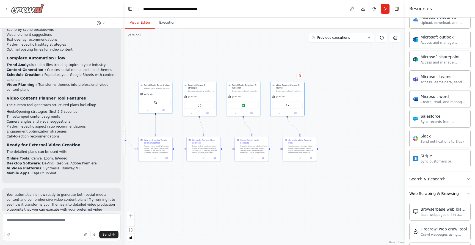
click at [9, 9] on div at bounding box center [24, 9] width 40 height 10
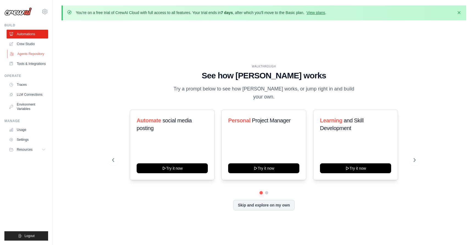
click at [22, 56] on link "Agents Repository" at bounding box center [28, 54] width 42 height 9
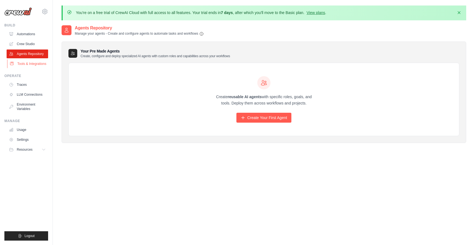
click at [21, 63] on link "Tools & Integrations" at bounding box center [28, 63] width 42 height 9
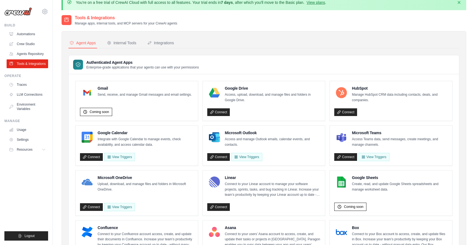
scroll to position [10, 0]
drag, startPoint x: 99, startPoint y: 96, endPoint x: 216, endPoint y: 97, distance: 117.7
click at [176, 155] on div "Connect View Triggers" at bounding box center [137, 156] width 114 height 10
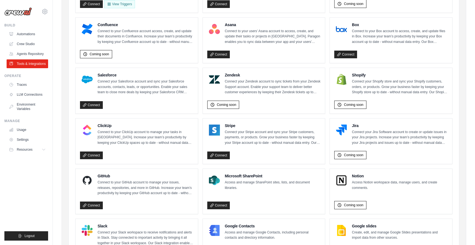
scroll to position [216, 0]
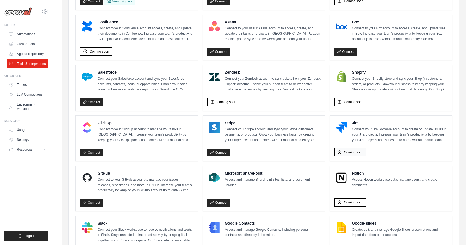
click at [348, 150] on span "Coming soon" at bounding box center [354, 152] width 20 height 4
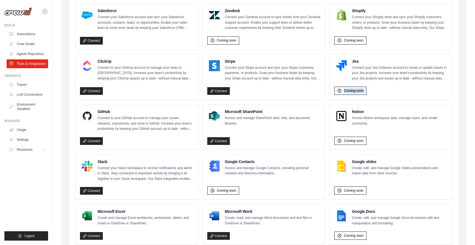
scroll to position [278, 0]
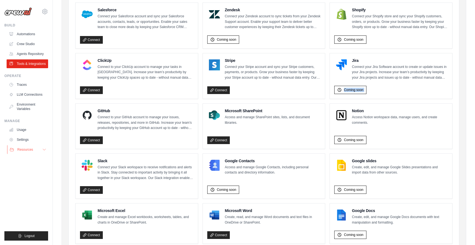
click at [27, 147] on span "Resources" at bounding box center [25, 149] width 16 height 4
click at [30, 94] on link "LLM Connections" at bounding box center [28, 94] width 42 height 9
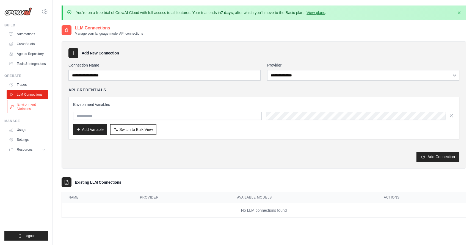
click at [26, 109] on link "Environment Variables" at bounding box center [28, 106] width 42 height 13
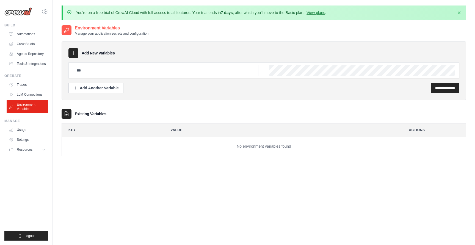
click at [266, 13] on p "You're on a free trial of CrewAI Cloud with full access to all features. Your t…" at bounding box center [201, 13] width 251 height 6
click at [315, 12] on link "View plans" at bounding box center [316, 12] width 18 height 4
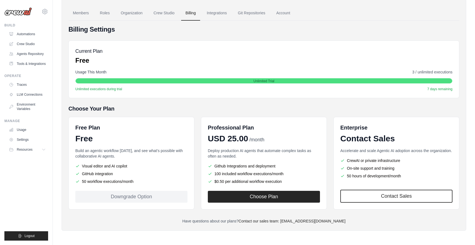
scroll to position [42, 0]
click at [85, 165] on li "Visual editor and AI copilot" at bounding box center [131, 167] width 112 height 6
click at [86, 172] on li "GitHub integration" at bounding box center [131, 174] width 112 height 6
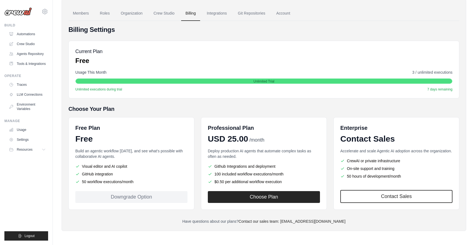
click at [86, 172] on li "GitHub integration" at bounding box center [131, 174] width 112 height 6
click at [86, 180] on li "50 workflow executions/month" at bounding box center [131, 182] width 112 height 6
click at [111, 182] on li "50 workflow executions/month" at bounding box center [131, 182] width 112 height 6
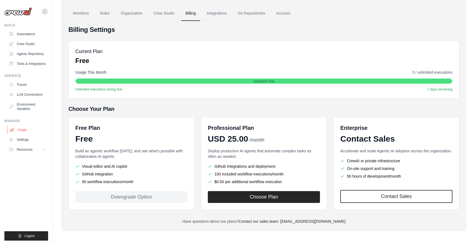
click at [20, 130] on link "Usage" at bounding box center [28, 129] width 42 height 9
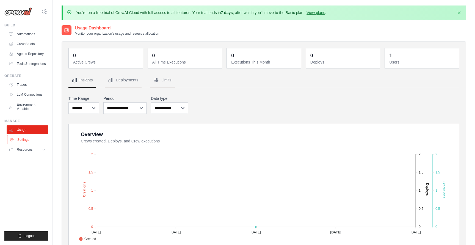
click at [31, 139] on link "Settings" at bounding box center [28, 139] width 42 height 9
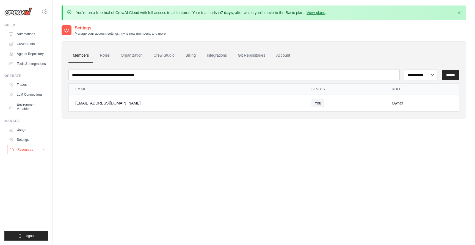
click at [20, 149] on span "Resources" at bounding box center [25, 149] width 16 height 4
click at [23, 83] on link "Traces" at bounding box center [28, 84] width 42 height 9
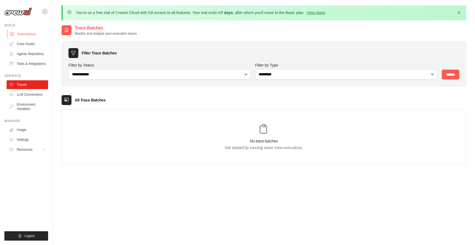
click at [25, 36] on link "Automations" at bounding box center [28, 34] width 42 height 9
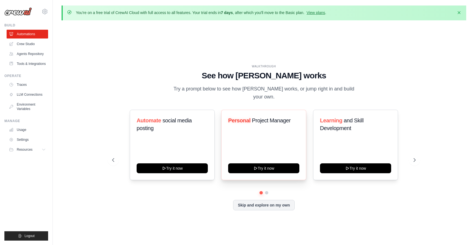
click at [270, 117] on span "Project Manager" at bounding box center [271, 120] width 39 height 6
click at [415, 157] on icon at bounding box center [416, 160] width 6 height 6
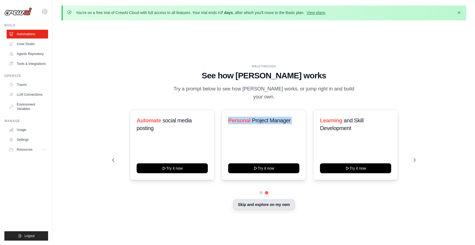
click at [254, 200] on button "Skip and explore on my own" at bounding box center [263, 204] width 61 height 10
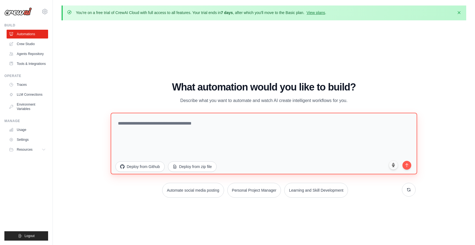
click at [153, 146] on textarea at bounding box center [264, 143] width 307 height 62
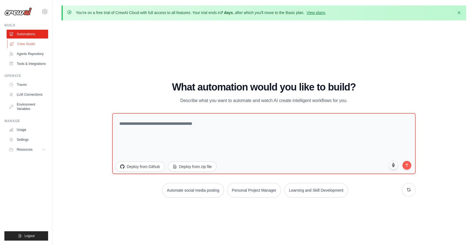
click at [25, 46] on link "Crew Studio" at bounding box center [28, 44] width 42 height 9
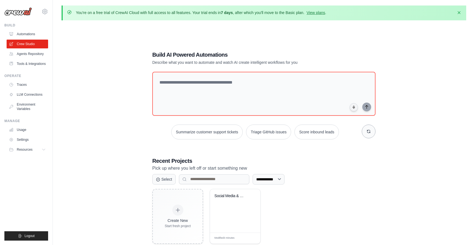
click at [370, 131] on icon "button" at bounding box center [369, 131] width 4 height 4
click at [23, 53] on link "Agents Repository" at bounding box center [28, 54] width 42 height 9
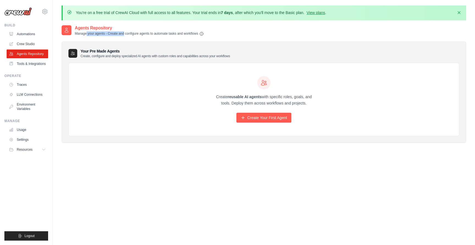
drag, startPoint x: 82, startPoint y: 32, endPoint x: 178, endPoint y: 35, distance: 96.0
click at [172, 35] on p "Manage your agents - Create and configure agents to automate tasks and workflows" at bounding box center [139, 33] width 129 height 5
click at [28, 62] on link "Tools & Integrations" at bounding box center [28, 63] width 42 height 9
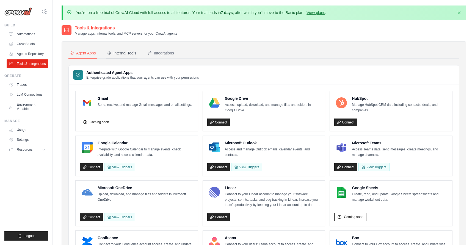
click at [117, 54] on div "Internal Tools" at bounding box center [121, 53] width 29 height 6
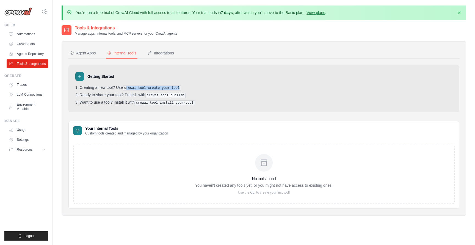
drag, startPoint x: 127, startPoint y: 87, endPoint x: 188, endPoint y: 88, distance: 61.3
click at [188, 88] on li "Creating a new tool? Use crewai tool create your-tool" at bounding box center [263, 87] width 377 height 5
click at [164, 51] on div "Integrations" at bounding box center [160, 53] width 27 height 6
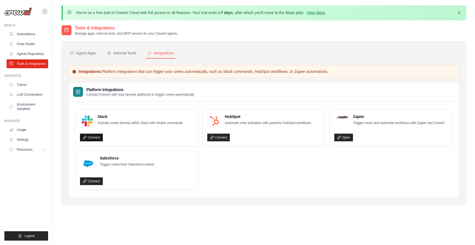
click at [91, 138] on link "Connect" at bounding box center [91, 138] width 23 height 8
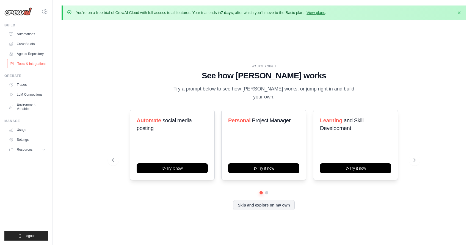
click at [23, 64] on link "Tools & Integrations" at bounding box center [28, 63] width 42 height 9
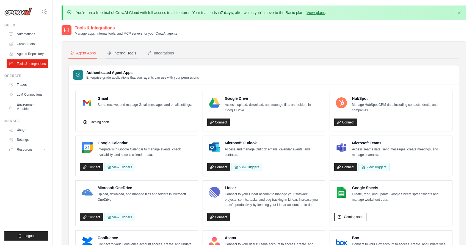
click at [132, 53] on div "Internal Tools" at bounding box center [121, 53] width 29 height 6
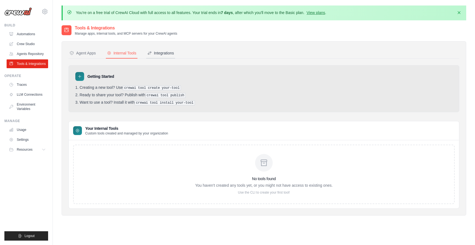
click at [171, 51] on div "Integrations" at bounding box center [160, 53] width 27 height 6
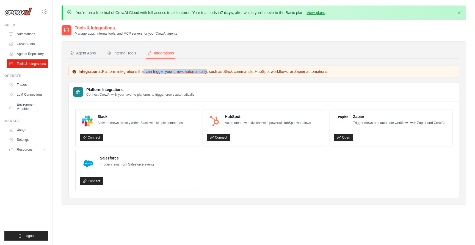
drag, startPoint x: 120, startPoint y: 70, endPoint x: 188, endPoint y: 74, distance: 68.8
click at [187, 74] on div "Integrations: Platform integrations that can trigger your crews automatically, …" at bounding box center [263, 71] width 391 height 13
click at [134, 55] on div "Internal Tools" at bounding box center [121, 53] width 29 height 6
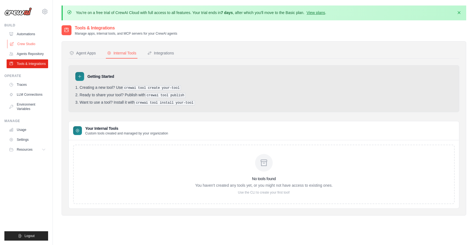
click at [22, 42] on link "Crew Studio" at bounding box center [28, 44] width 42 height 9
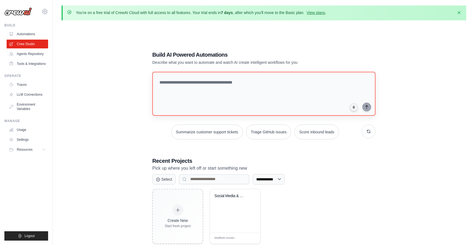
scroll to position [4, 0]
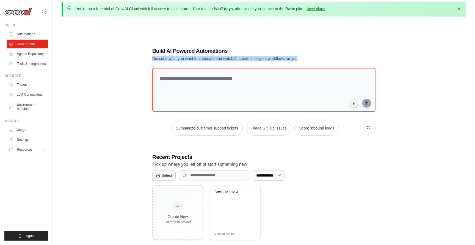
drag, startPoint x: 164, startPoint y: 55, endPoint x: 262, endPoint y: 65, distance: 98.3
click at [262, 65] on div "**********" at bounding box center [264, 143] width 237 height 211
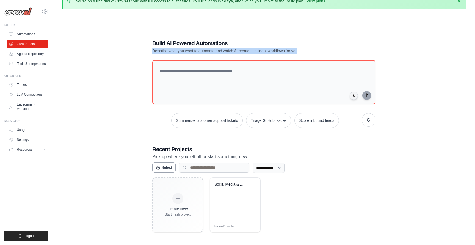
scroll to position [12, 0]
click at [167, 168] on button "Select" at bounding box center [163, 167] width 23 height 10
click at [158, 165] on icon at bounding box center [158, 167] width 4 height 4
click at [216, 168] on input at bounding box center [214, 168] width 70 height 10
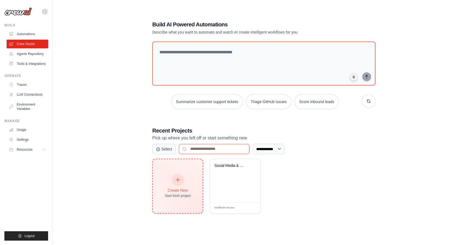
scroll to position [30, 0]
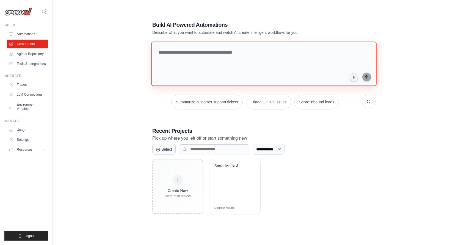
click at [161, 75] on textarea at bounding box center [264, 64] width 226 height 45
click at [213, 71] on textarea at bounding box center [264, 64] width 226 height 45
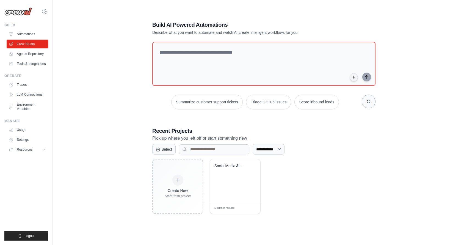
click at [366, 103] on button "button" at bounding box center [369, 102] width 14 height 14
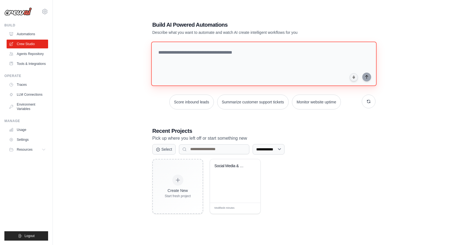
click at [184, 60] on textarea at bounding box center [264, 64] width 226 height 45
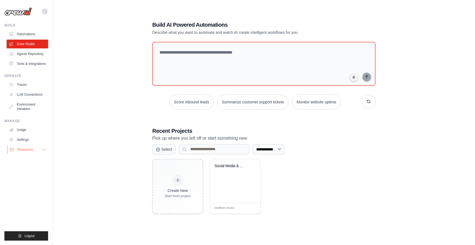
click at [28, 149] on span "Resources" at bounding box center [25, 149] width 16 height 4
click at [27, 65] on link "Tools & Integrations" at bounding box center [28, 63] width 42 height 9
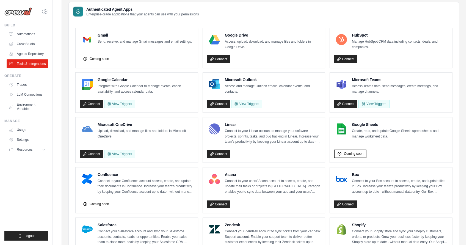
scroll to position [72, 0]
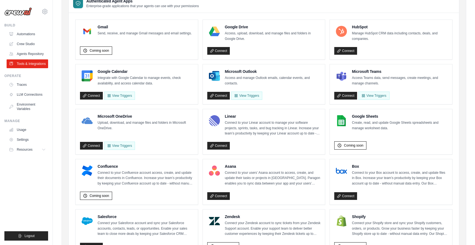
click at [95, 194] on span "Coming soon" at bounding box center [100, 196] width 20 height 4
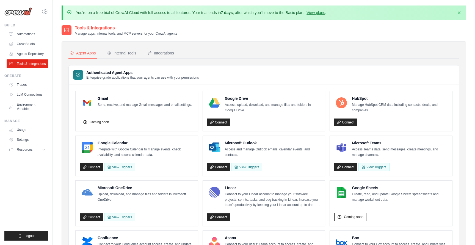
scroll to position [0, 0]
click at [244, 143] on h4 "Microsoft Outlook" at bounding box center [273, 143] width 96 height 6
click at [122, 56] on button "Internal Tools" at bounding box center [122, 53] width 32 height 10
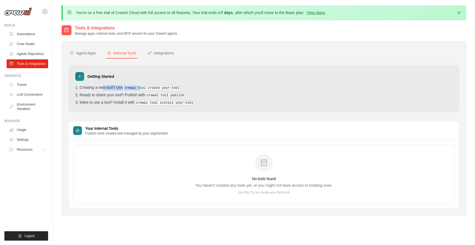
drag, startPoint x: 88, startPoint y: 86, endPoint x: 142, endPoint y: 87, distance: 53.9
click at [142, 87] on li "Creating a new tool? Use crewai tool create your-tool" at bounding box center [263, 87] width 377 height 5
click at [154, 94] on pre "crewai tool publish" at bounding box center [165, 95] width 40 height 5
